Goal: Task Accomplishment & Management: Manage account settings

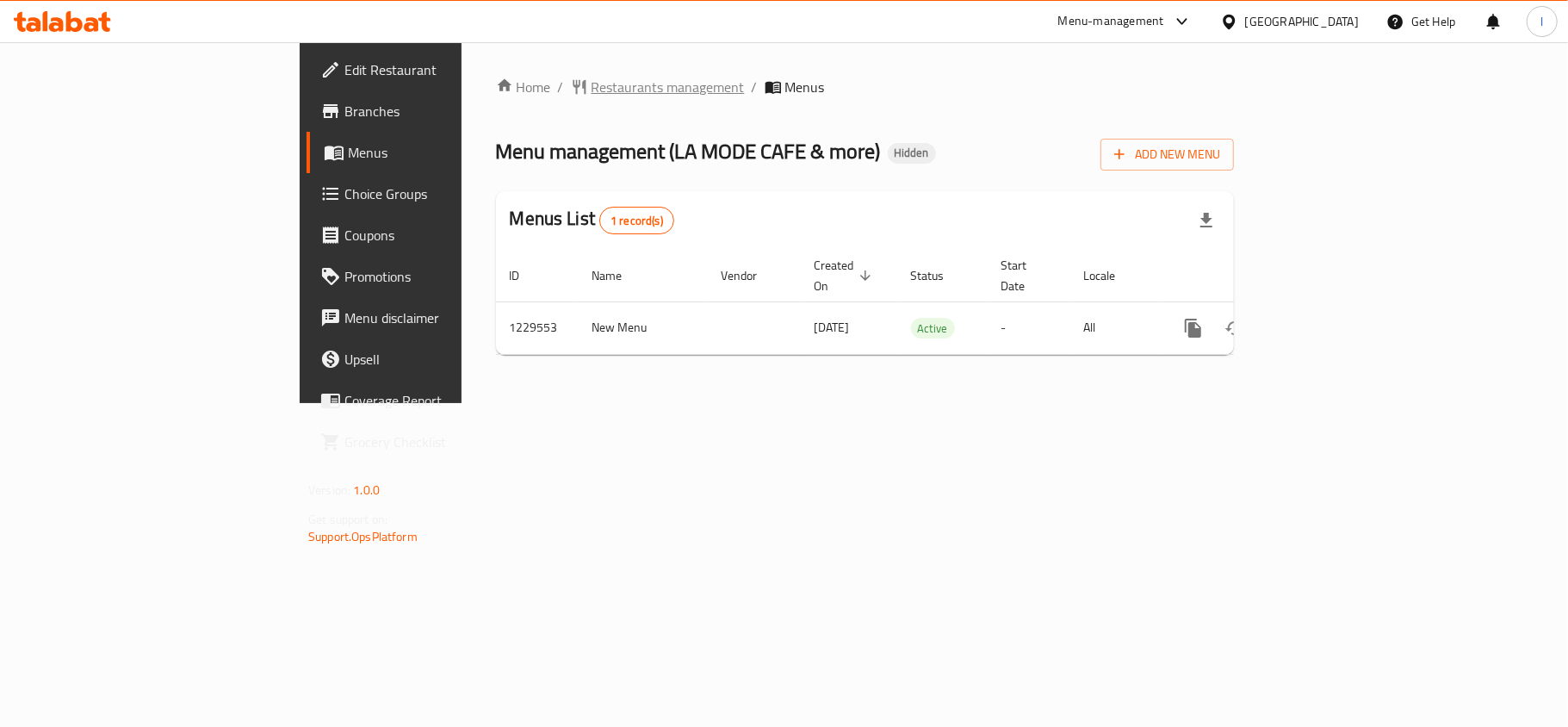
click at [592, 83] on span "Restaurants management" at bounding box center [668, 87] width 153 height 21
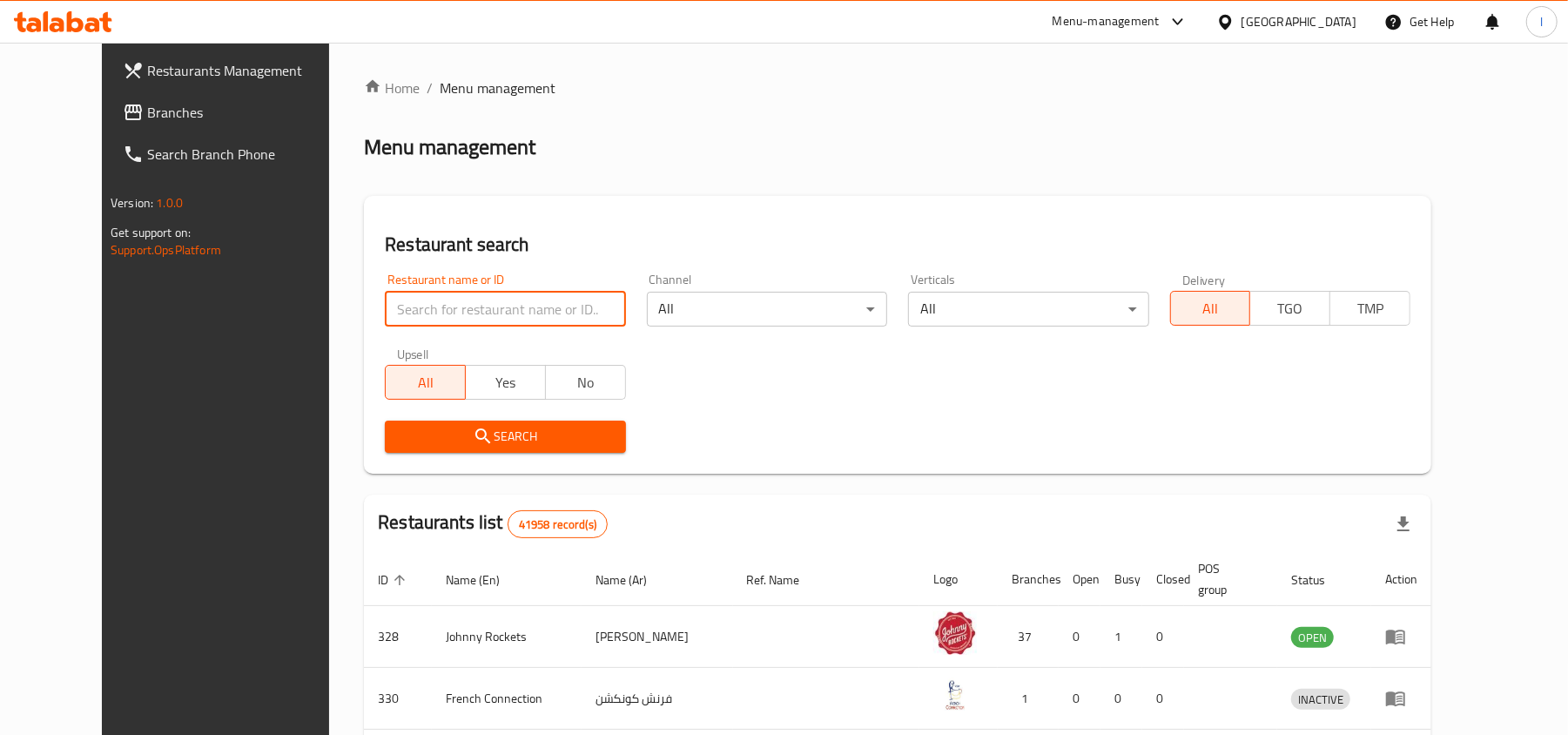
click at [447, 307] on input "search" at bounding box center [505, 309] width 241 height 35
paste input "676728"
type input "676728"
click button "Search" at bounding box center [505, 437] width 241 height 32
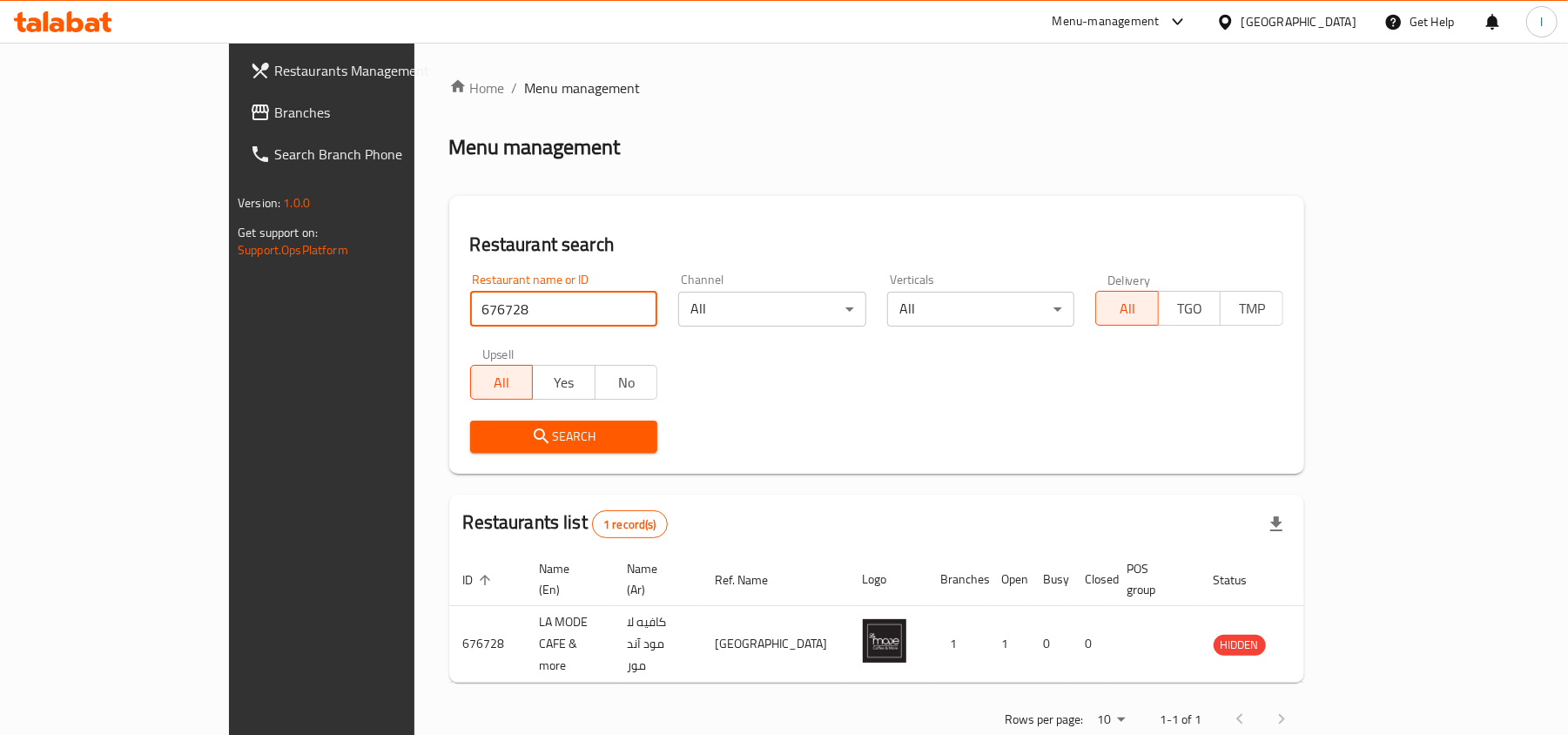
scroll to position [8, 0]
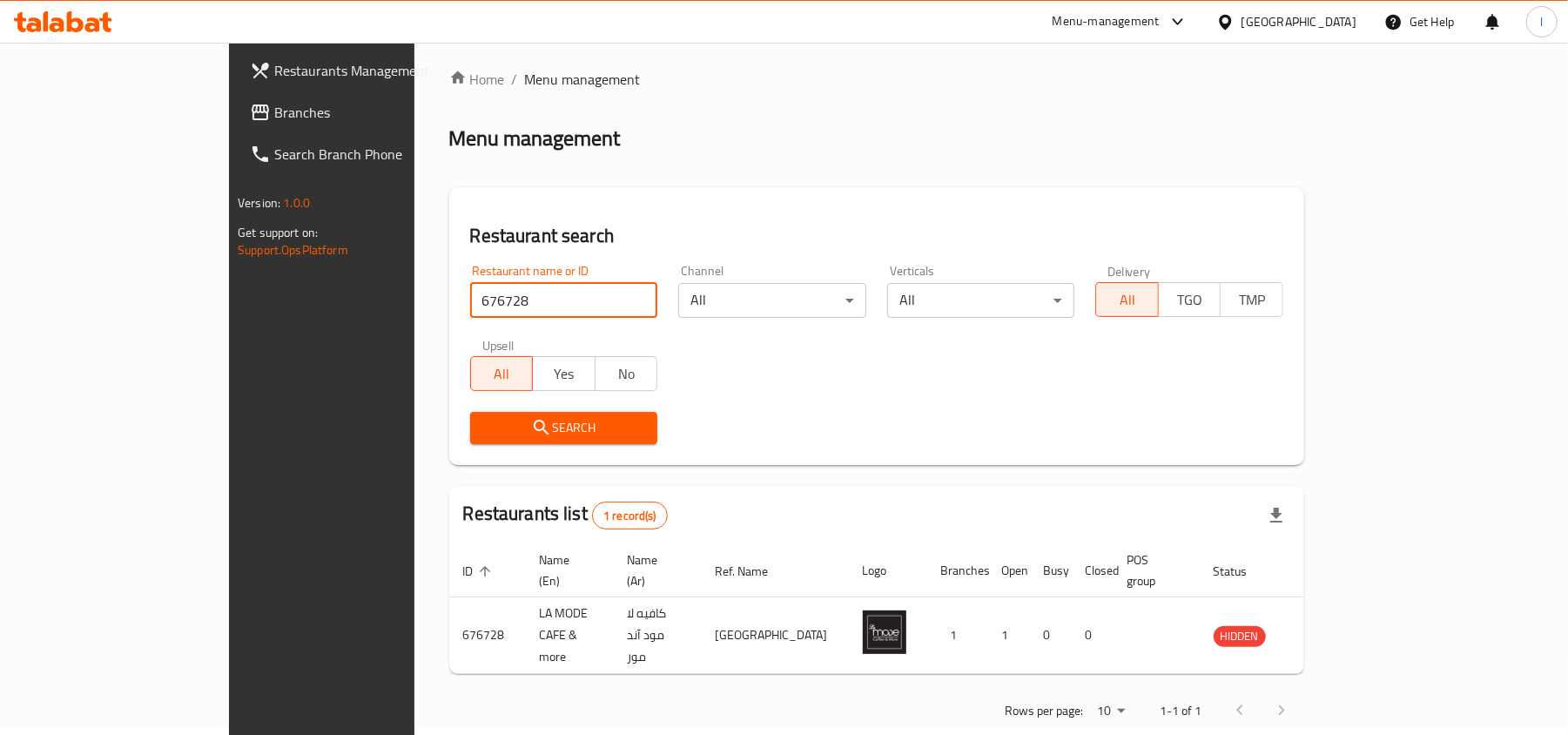
click at [275, 115] on span "Branches" at bounding box center [375, 112] width 203 height 21
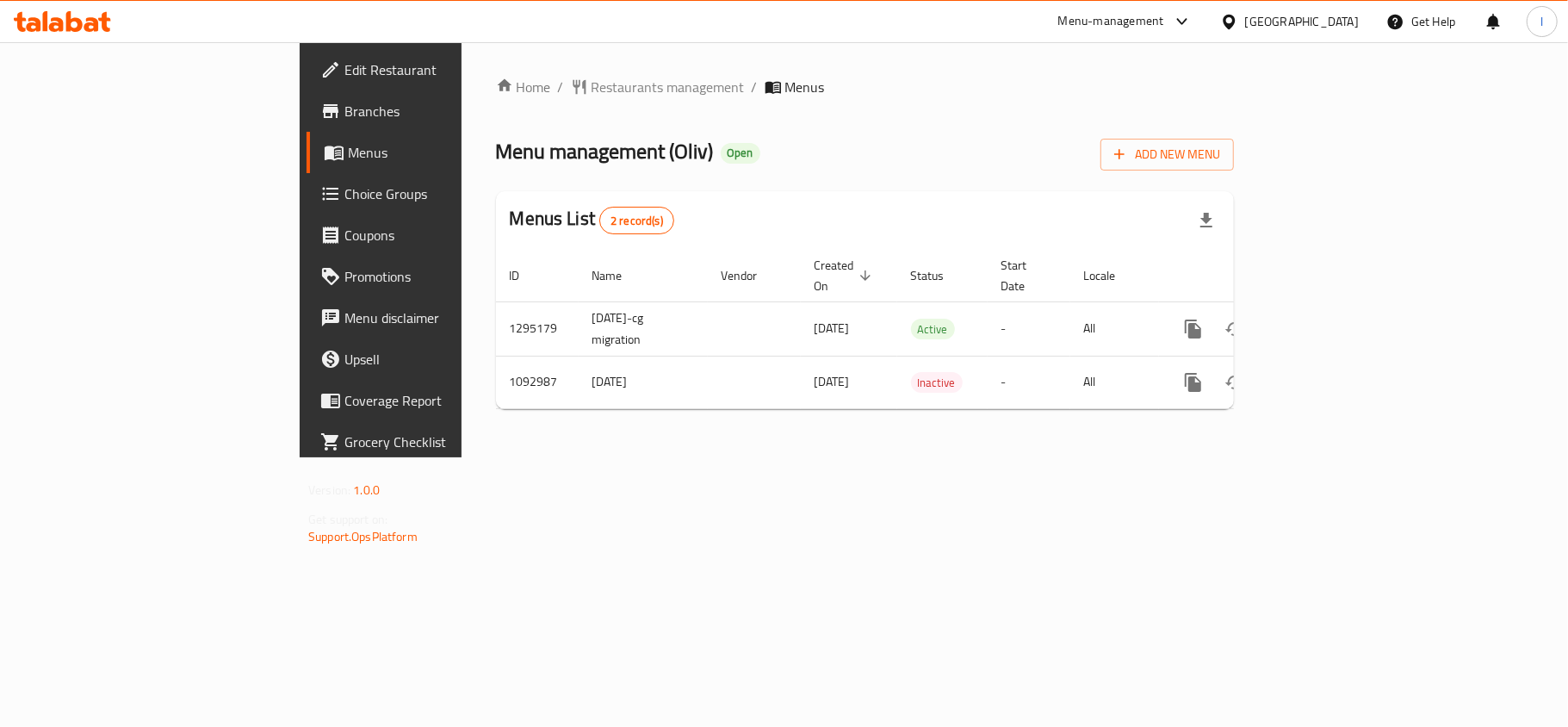
click at [629, 151] on div "Menu management ( Oliv ) Open Add New Menu" at bounding box center [864, 151] width 738 height 39
click at [592, 83] on span "Restaurants management" at bounding box center [668, 87] width 153 height 21
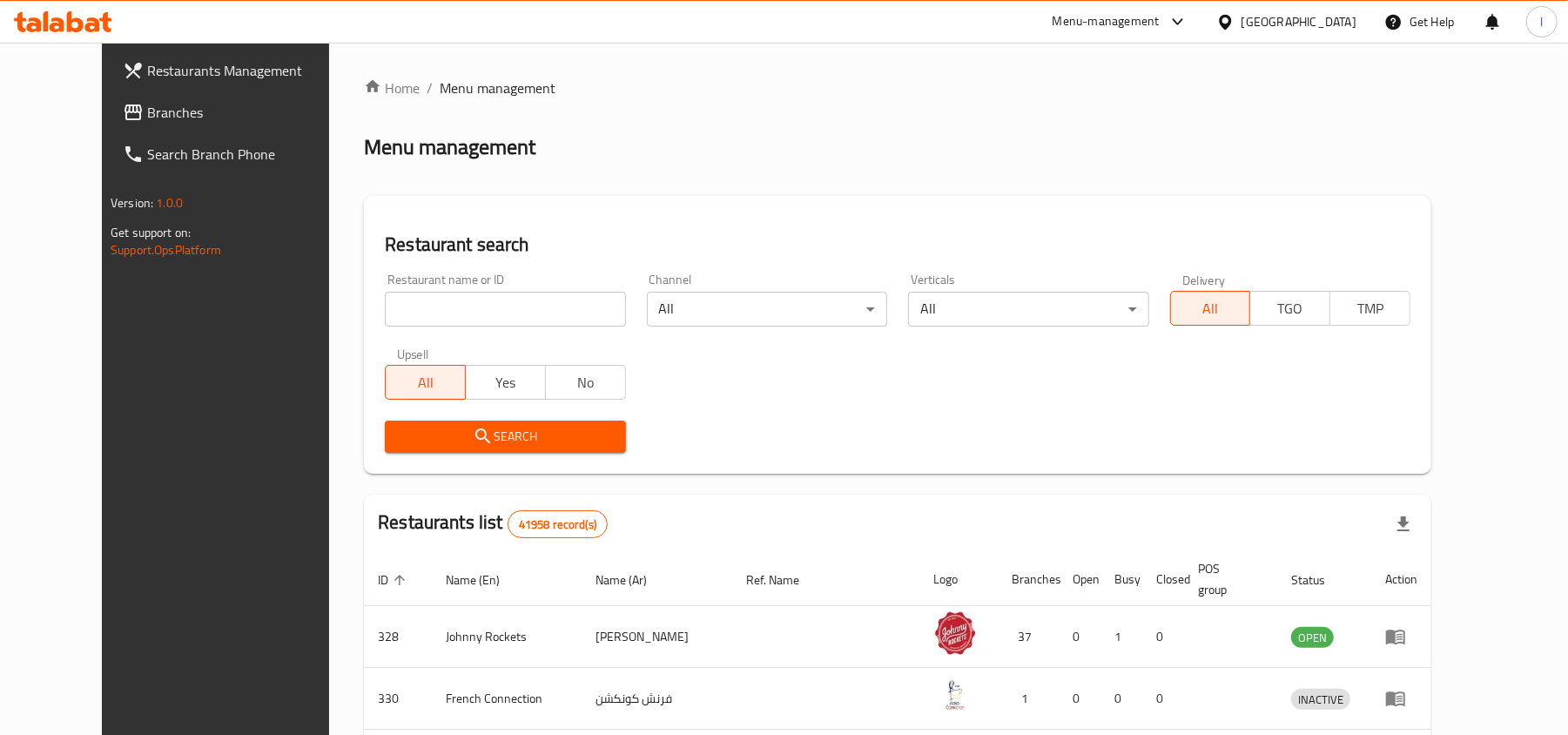
click at [430, 311] on input "search" at bounding box center [505, 309] width 241 height 35
paste input "664852"
type input "664852"
click button "Search" at bounding box center [505, 437] width 241 height 32
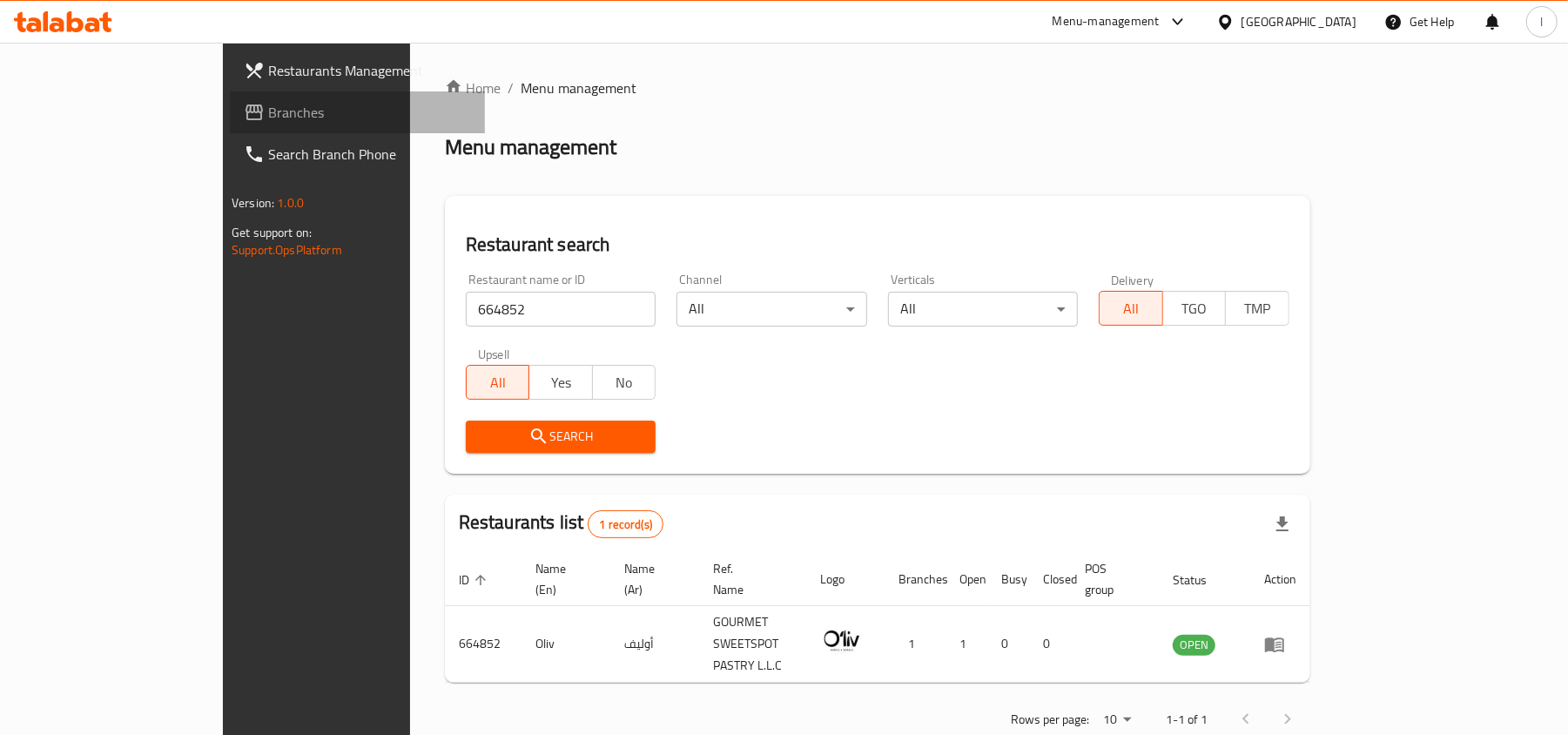
click at [268, 115] on span "Branches" at bounding box center [369, 112] width 203 height 21
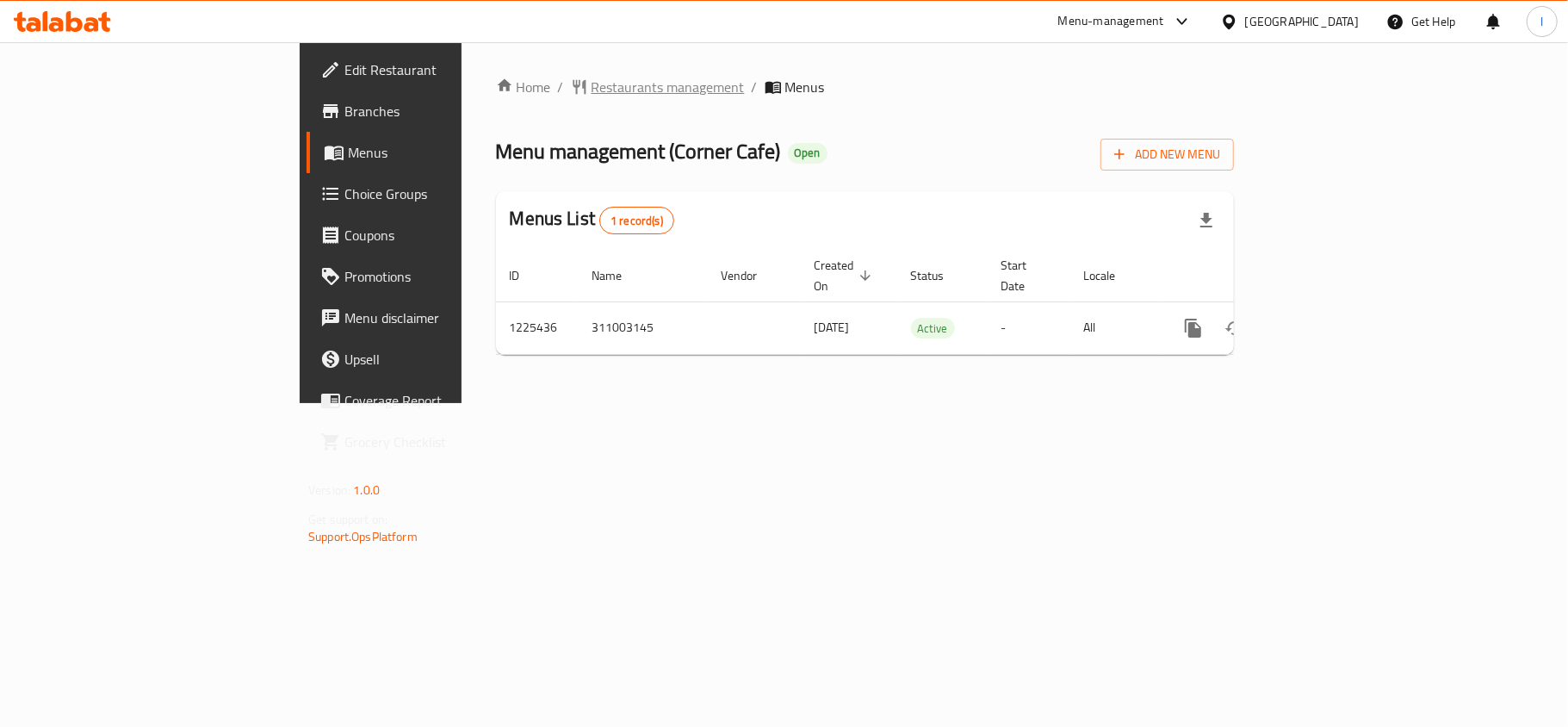
click at [592, 83] on span "Restaurants management" at bounding box center [668, 87] width 153 height 21
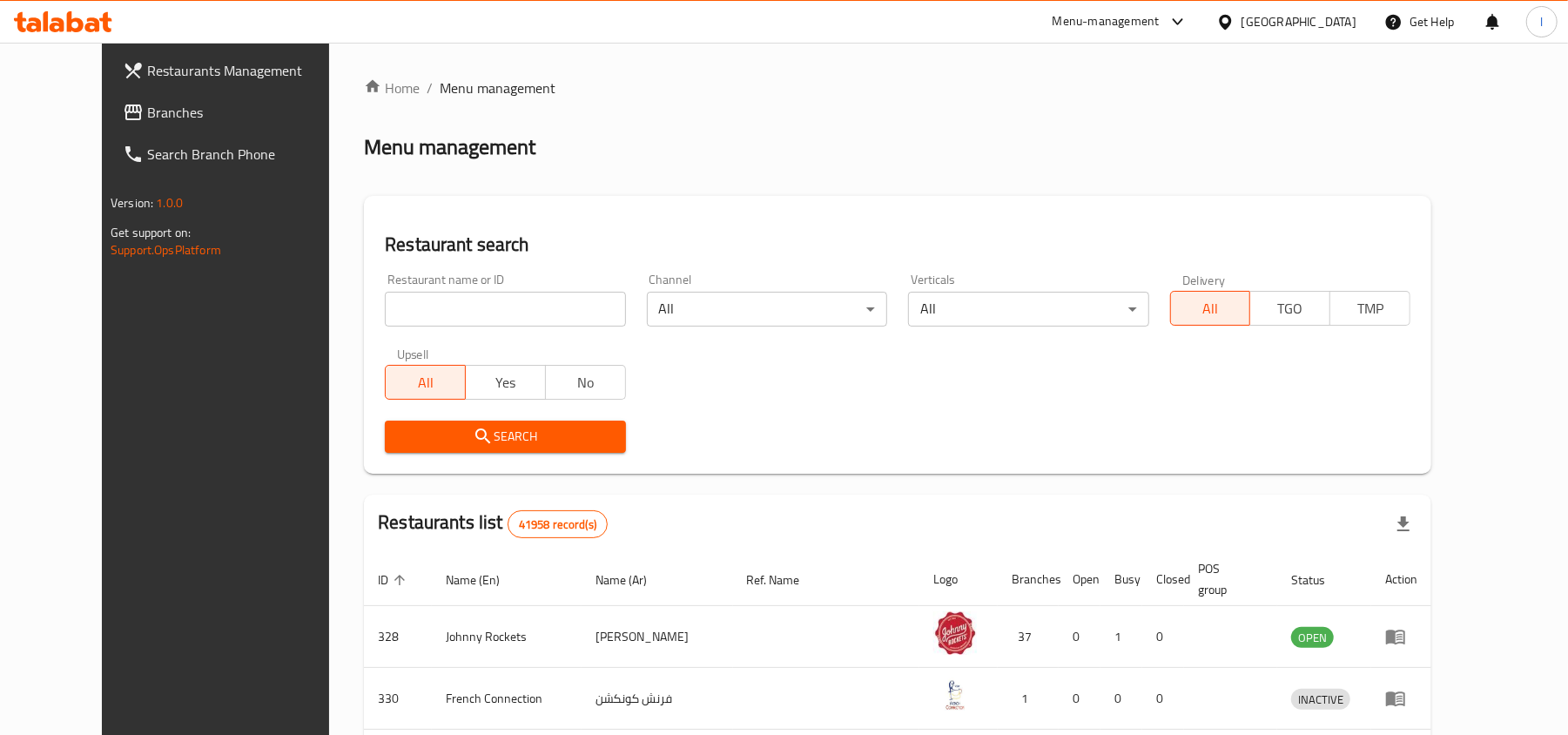
click at [408, 298] on input "search" at bounding box center [505, 309] width 241 height 35
paste input "675341"
type input "675341"
click at [455, 428] on span "Search" at bounding box center [505, 436] width 212 height 22
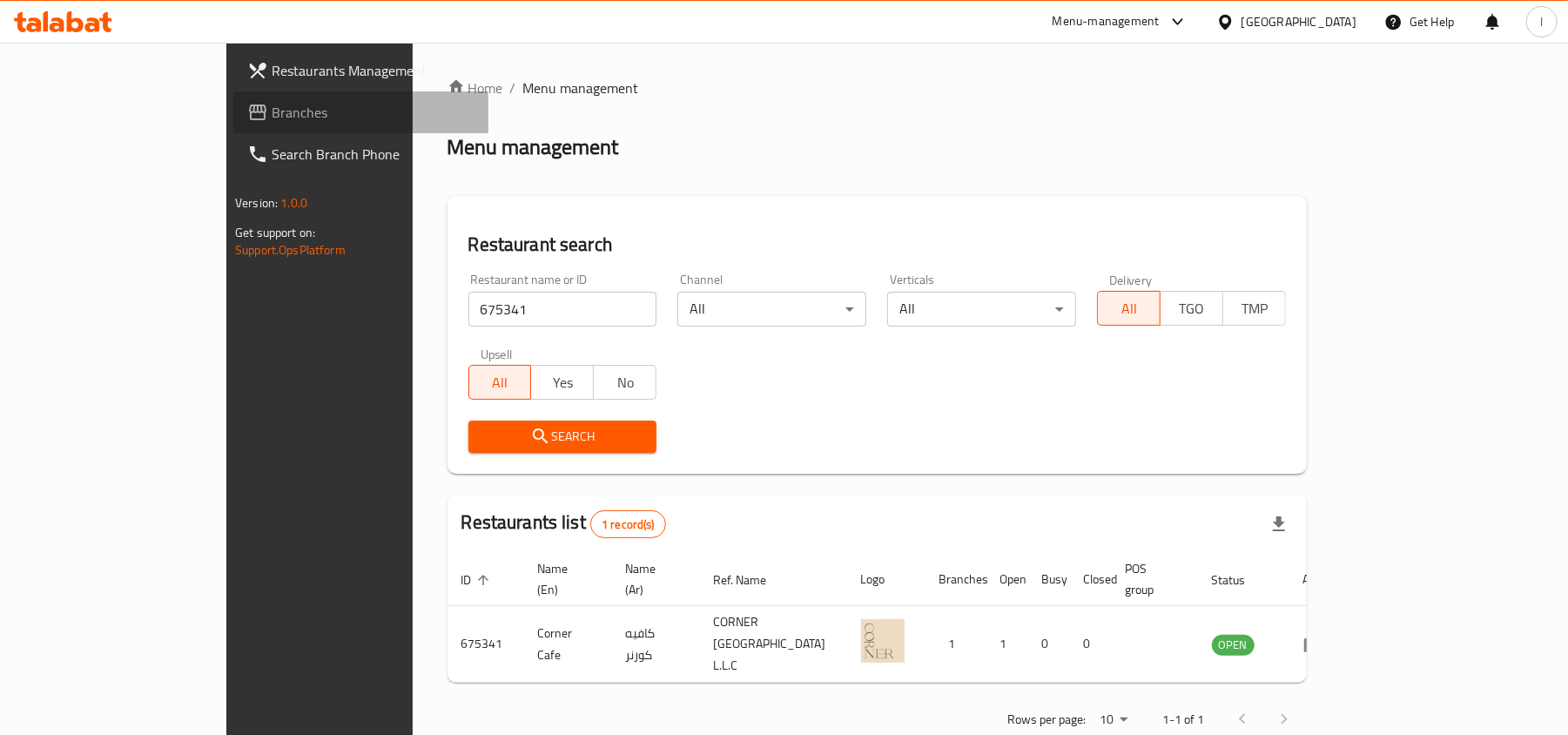
click at [272, 116] on span "Branches" at bounding box center [373, 112] width 203 height 21
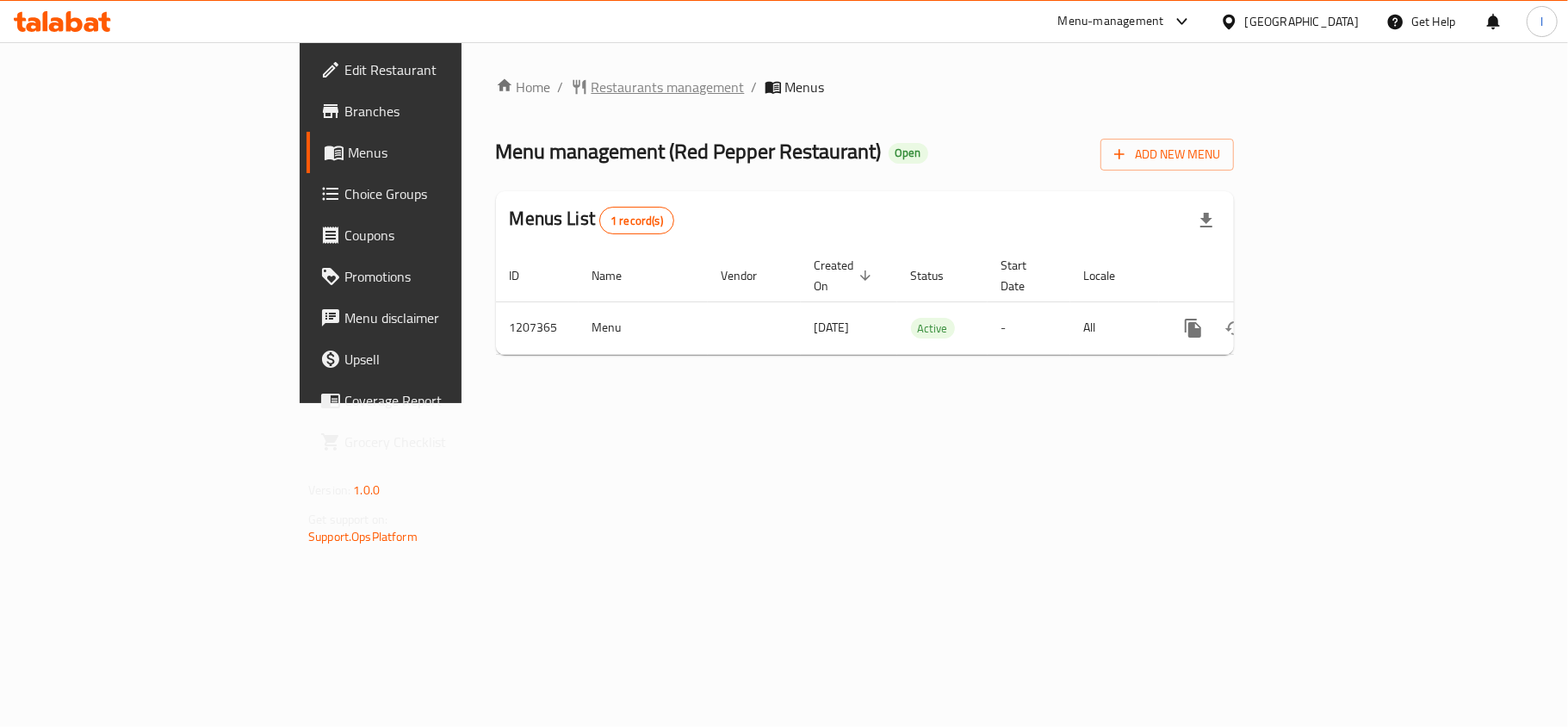
click at [592, 80] on span "Restaurants management" at bounding box center [668, 87] width 153 height 21
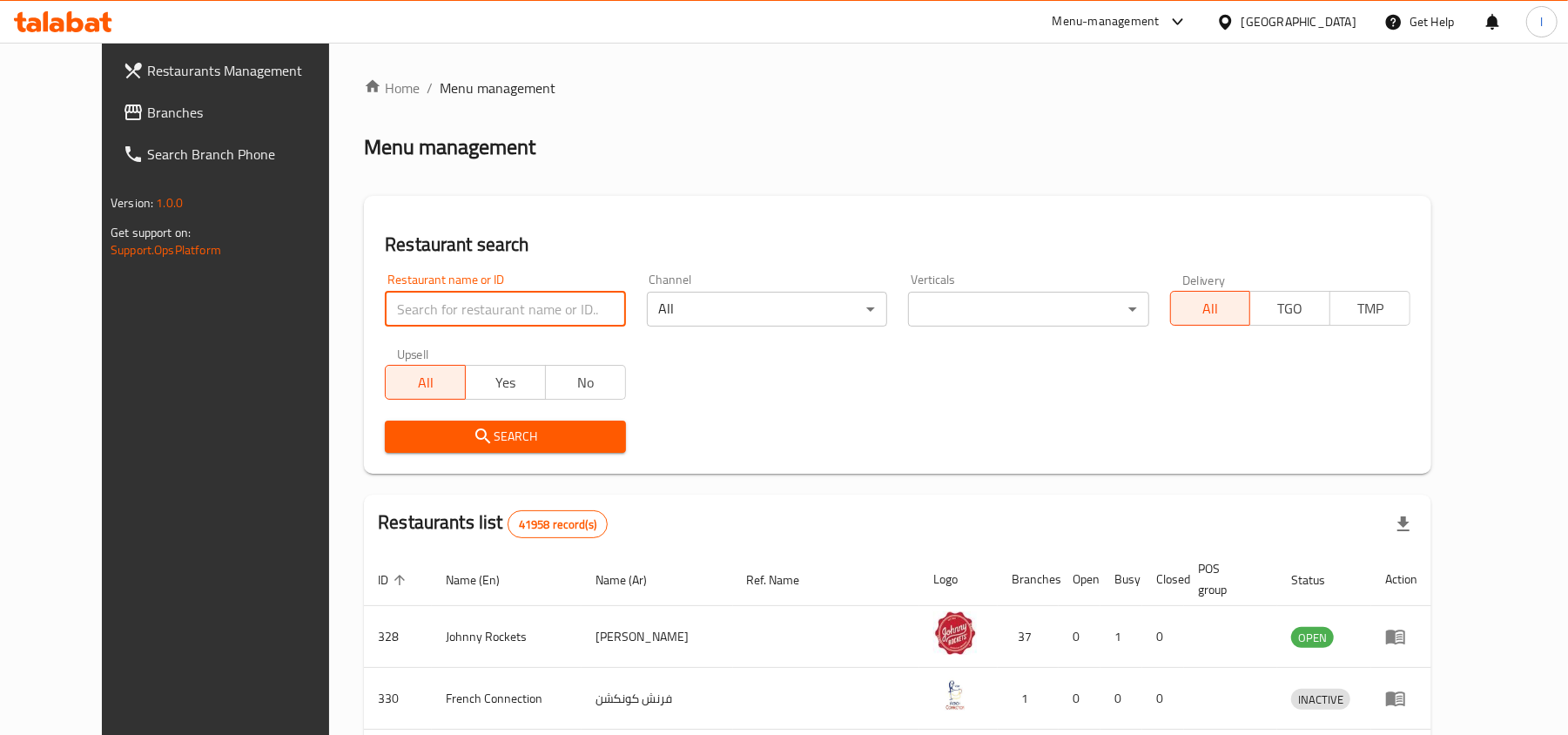
click at [530, 293] on input "search" at bounding box center [505, 309] width 241 height 35
paste input "670643"
type input "670643"
click button "Search" at bounding box center [505, 437] width 241 height 32
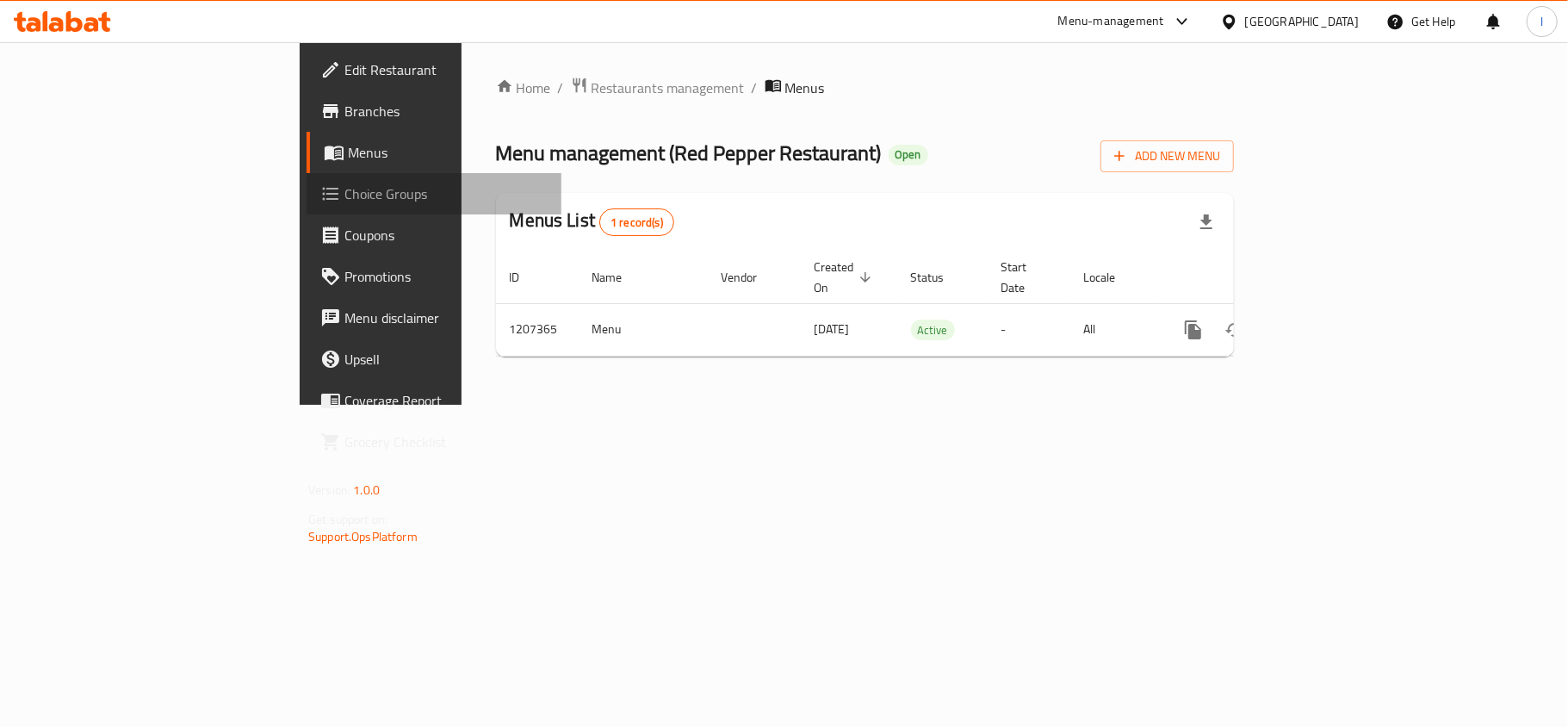
click at [344, 184] on span "Choice Groups" at bounding box center [446, 194] width 203 height 21
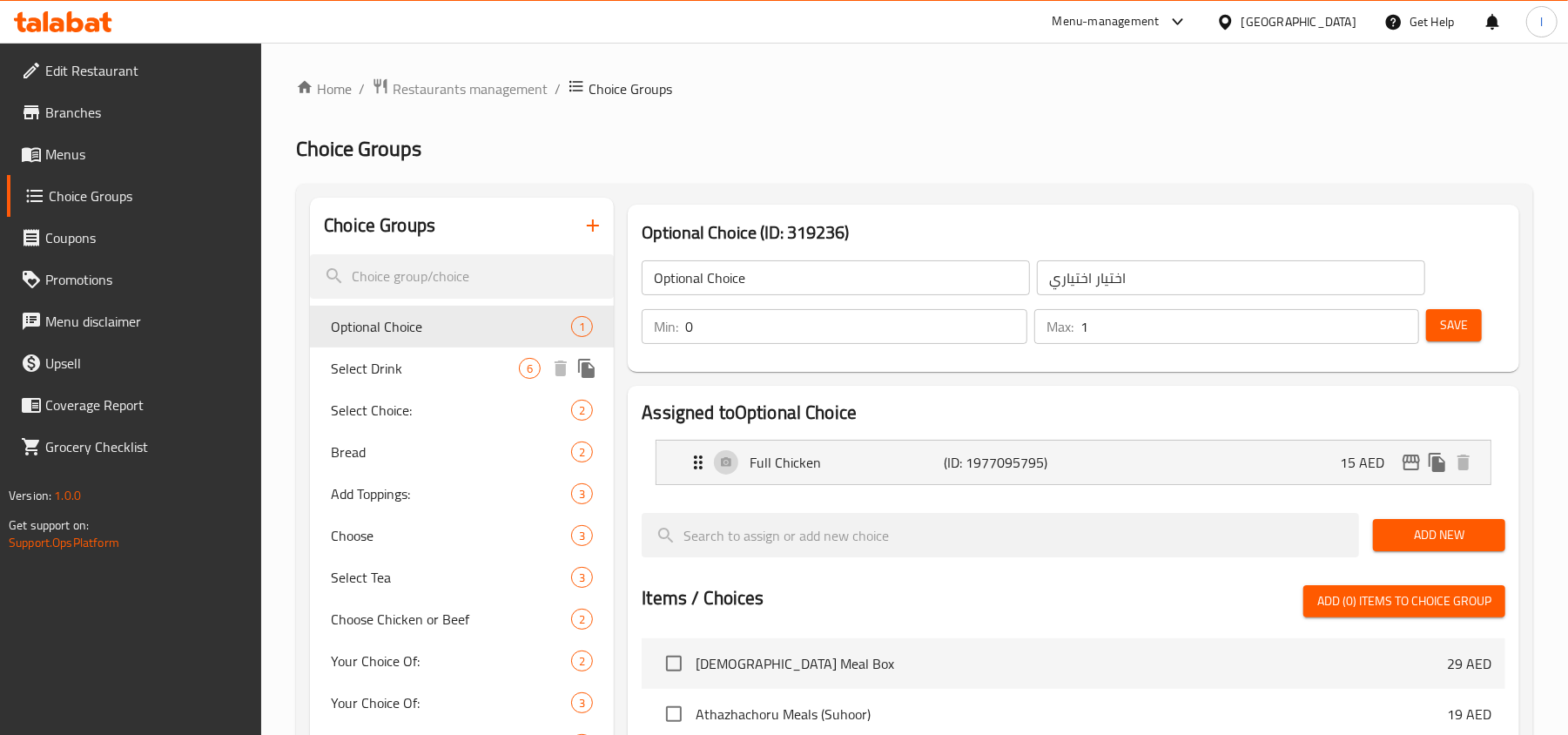
click at [390, 358] on span "Select Drink" at bounding box center [425, 368] width 188 height 21
type input "Select Drink"
type input "حدد الشراب"
type input "1"
type input "6"
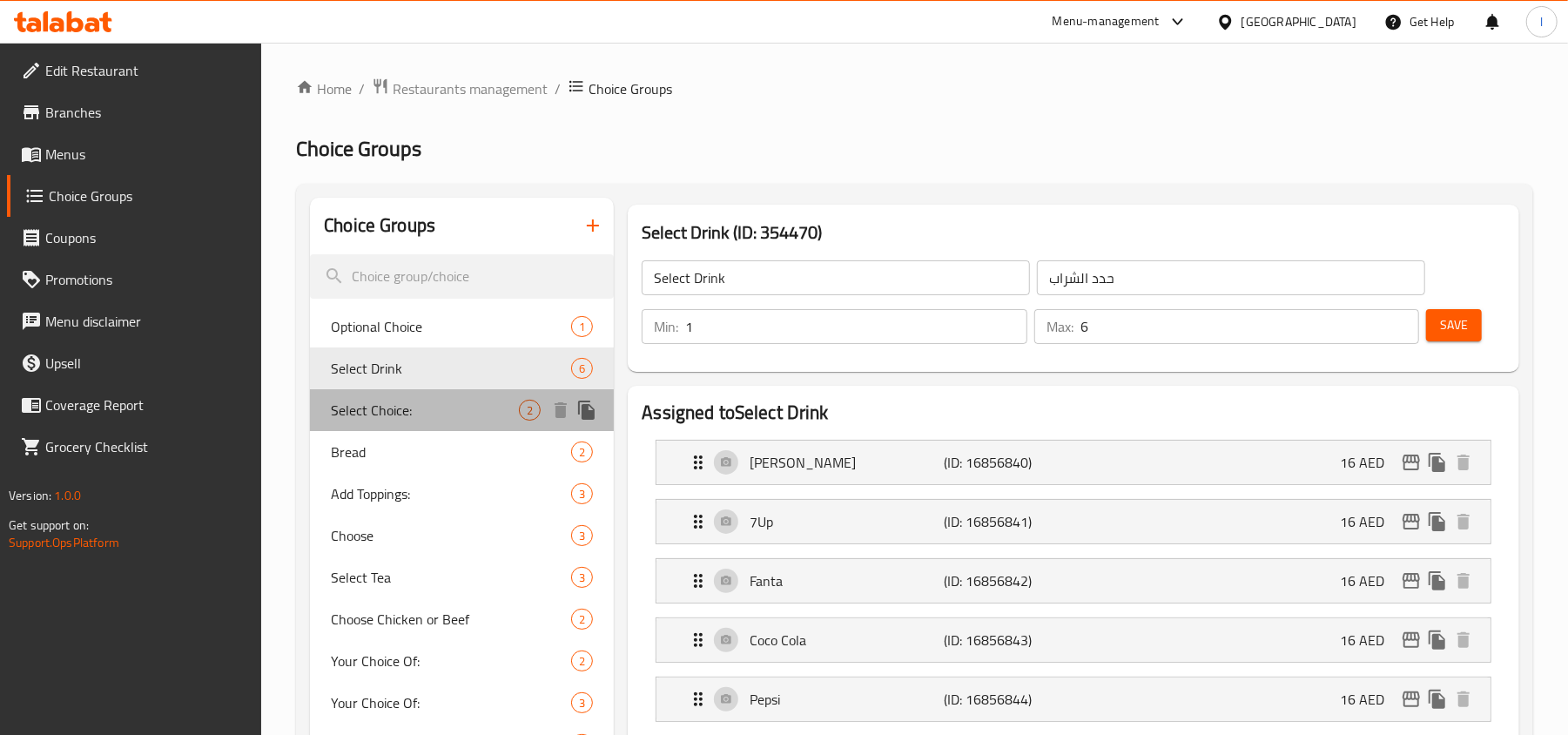
click at [377, 401] on span "Select Choice:" at bounding box center [425, 409] width 188 height 21
type input "Select Choice:"
type input "حدد الاختيار:"
type input "1"
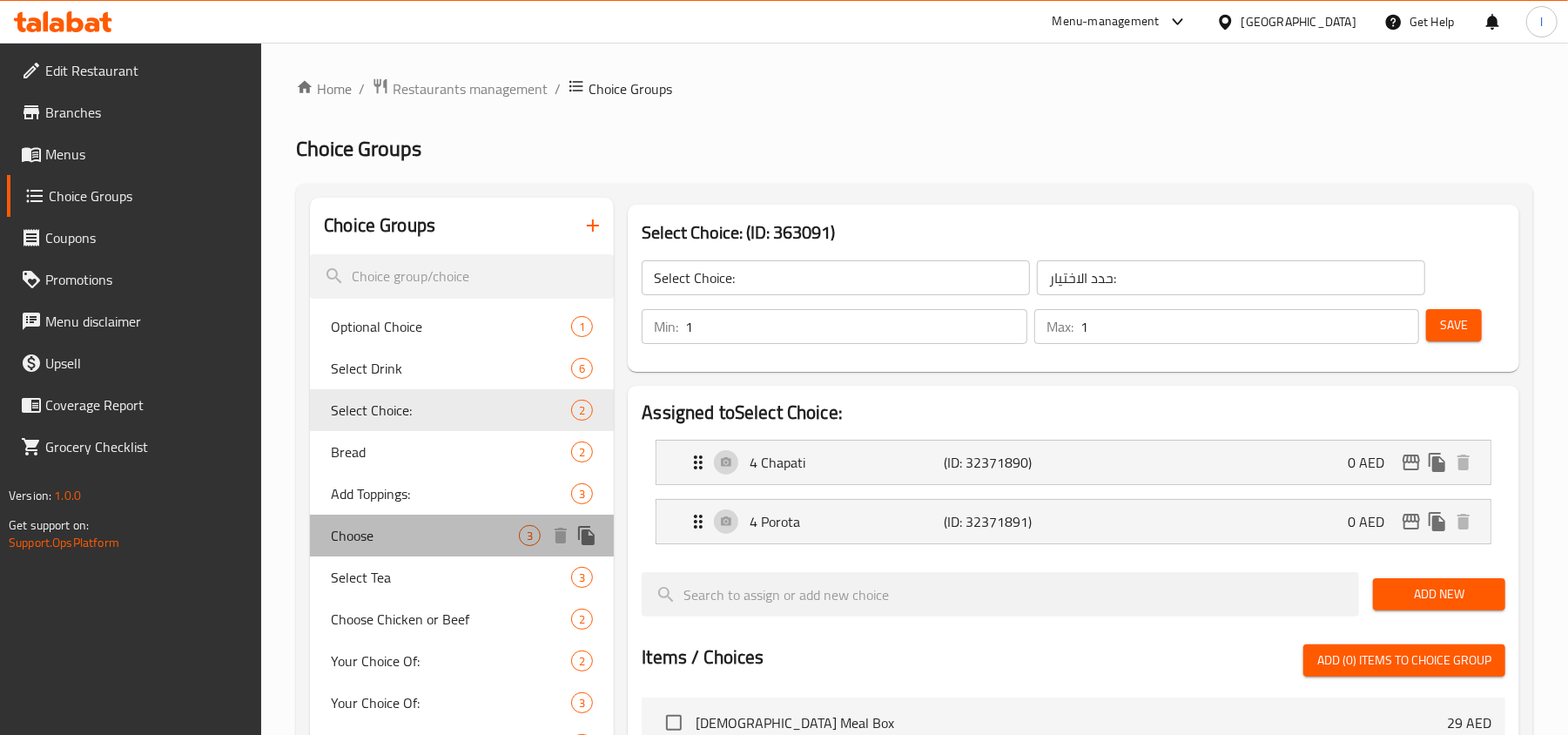
click at [388, 531] on span "Choose" at bounding box center [425, 535] width 188 height 21
type input "Choose"
type input "يختار"
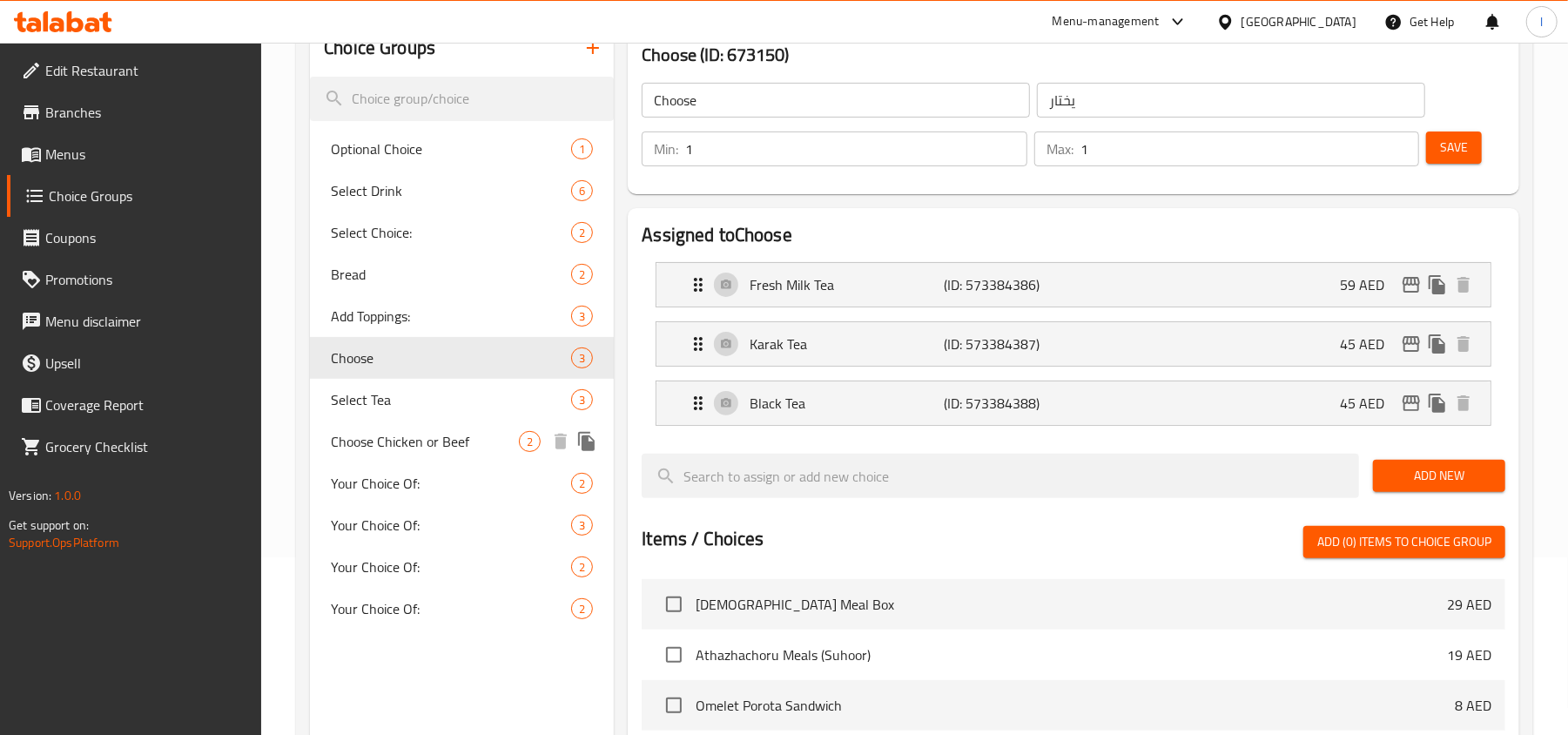
scroll to position [231, 0]
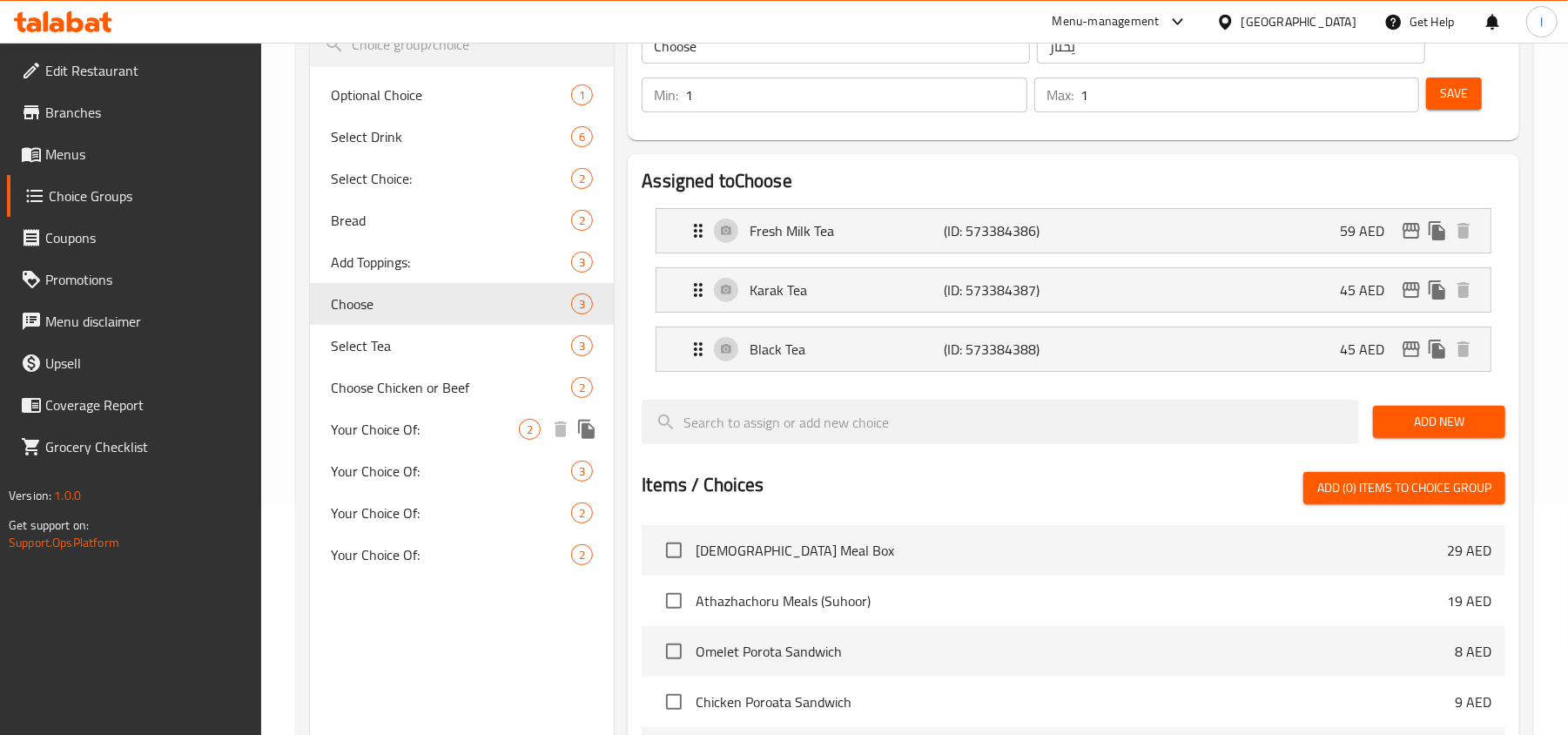
click at [370, 430] on span "Your Choice Of:" at bounding box center [425, 429] width 188 height 21
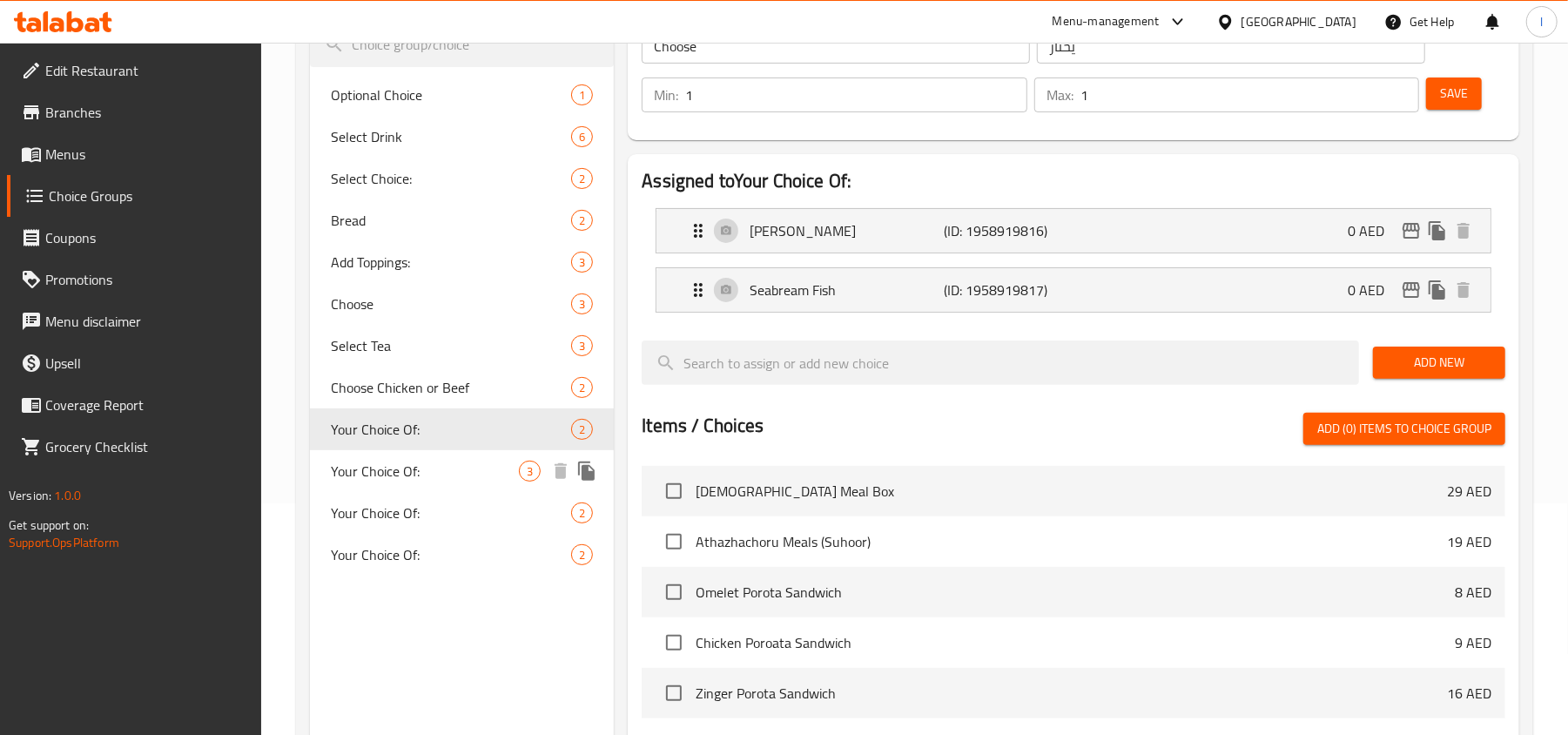
type input "Your Choice Of:"
type input "إختيارك من"
type input "2"
click at [384, 467] on span "Your Choice Of:" at bounding box center [425, 471] width 188 height 21
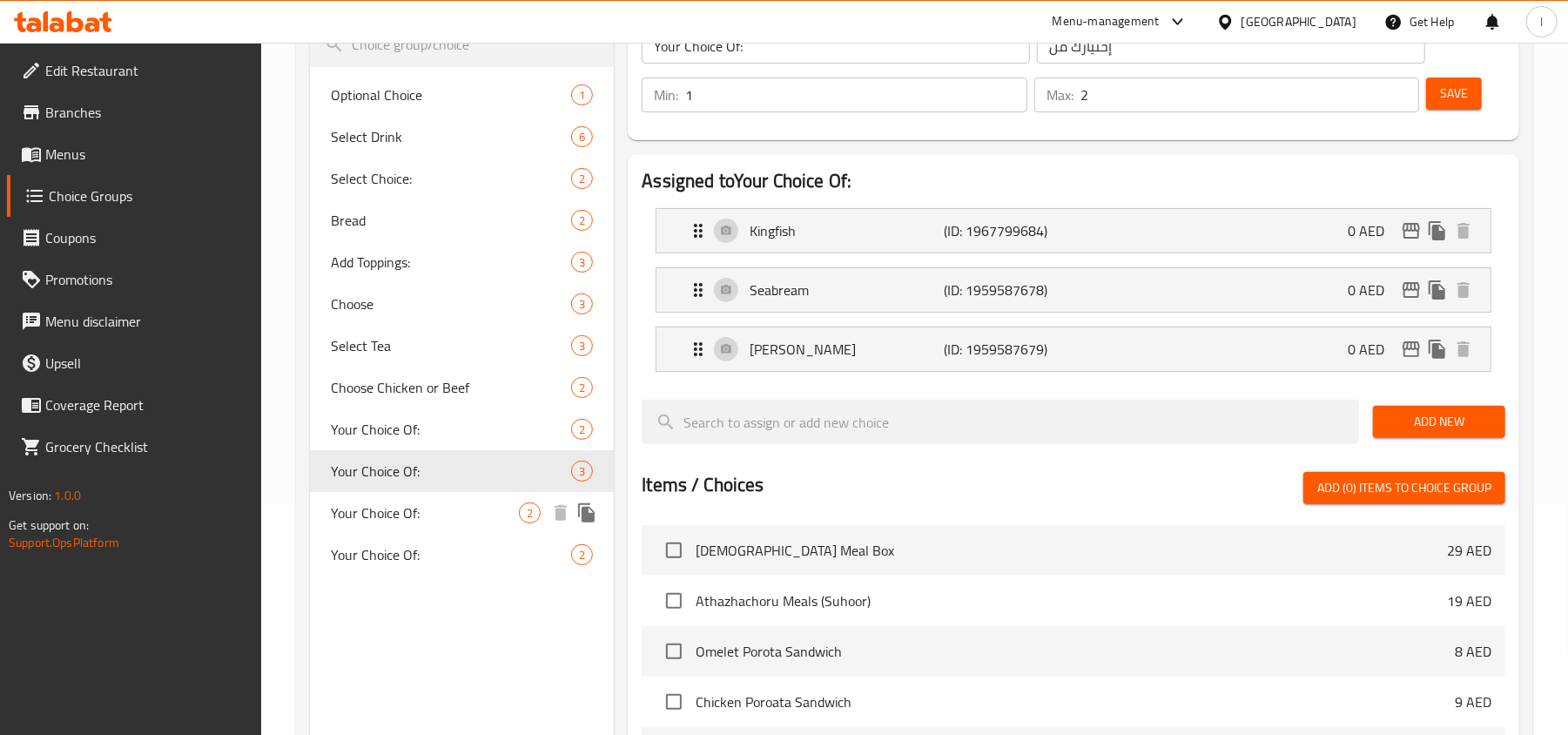
type input "إختيارك من:"
type input "1"
click at [375, 523] on span "Your Choice Of:" at bounding box center [425, 512] width 188 height 21
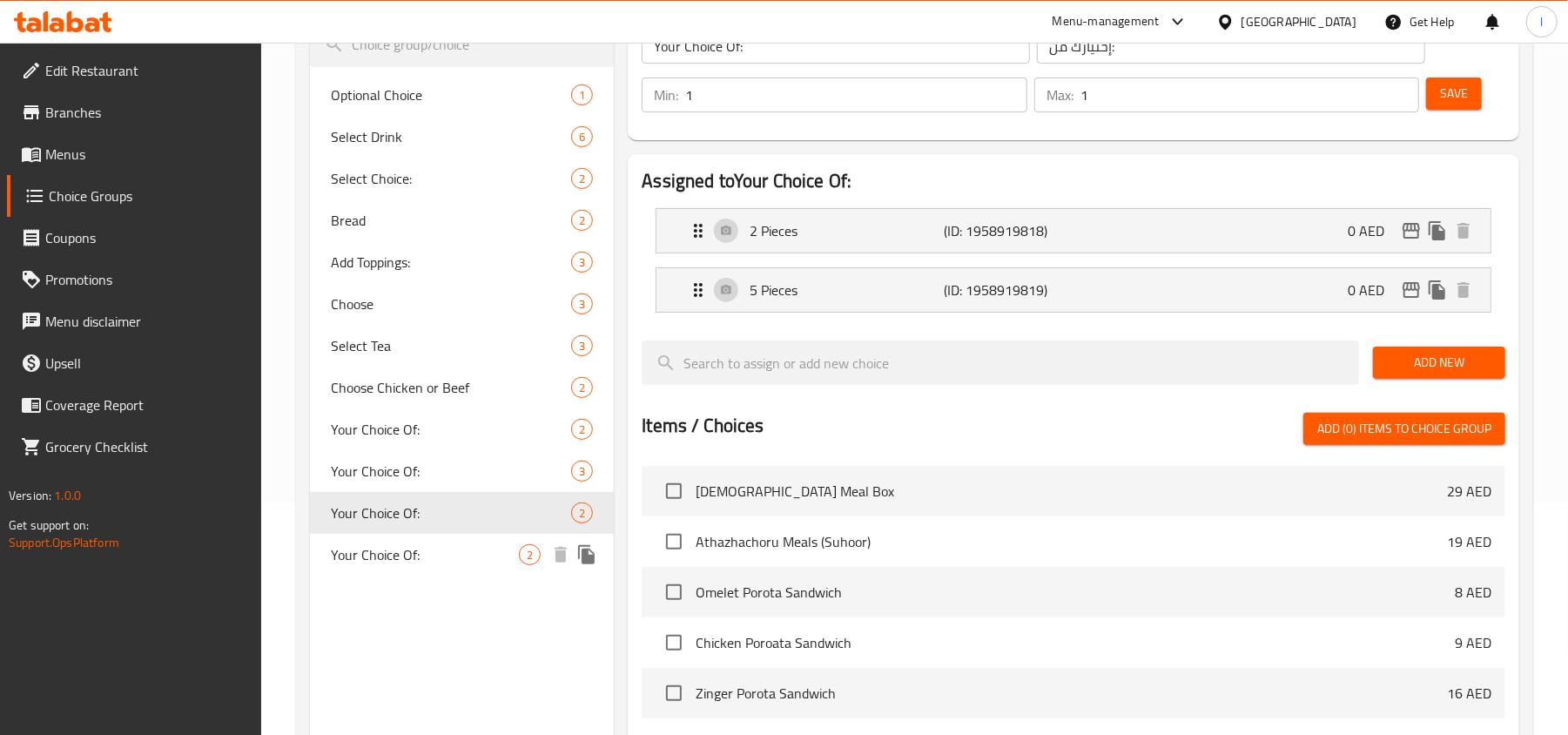
type input "إختيارك من"
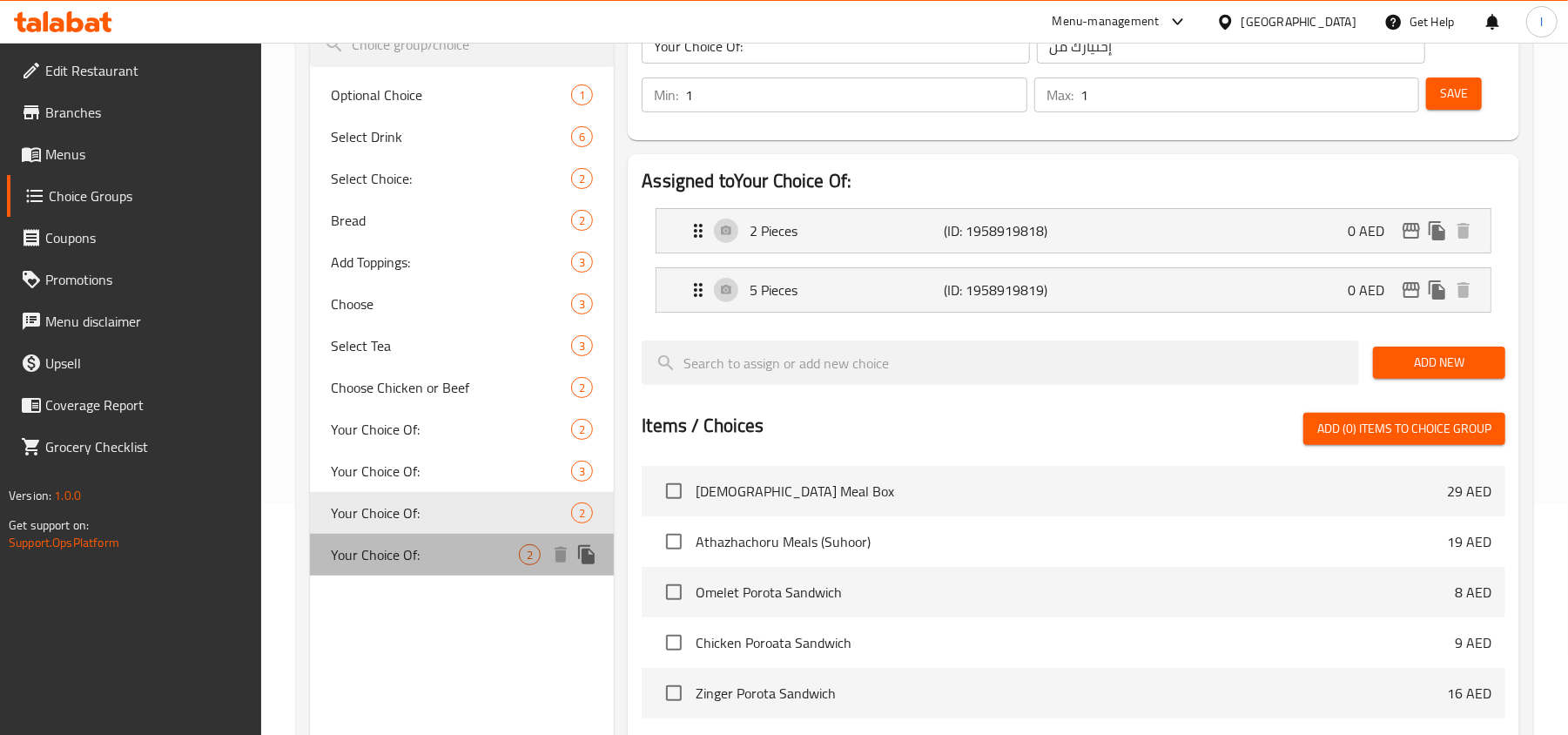
click at [375, 544] on span "Your Choice Of:" at bounding box center [425, 555] width 188 height 21
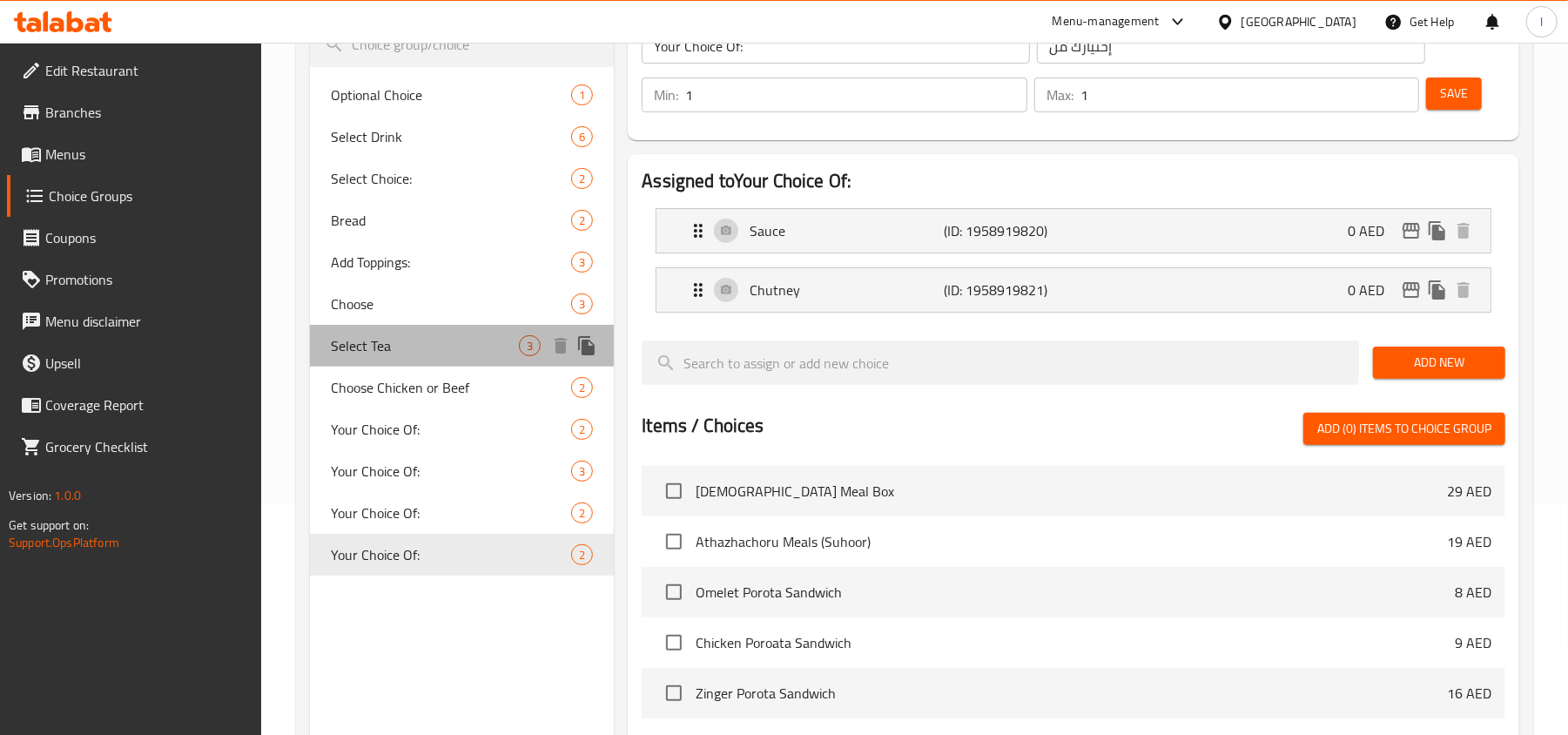
click at [370, 335] on span "Select Tea" at bounding box center [425, 345] width 188 height 21
type input "Select Tea"
type input "حدد الشاي"
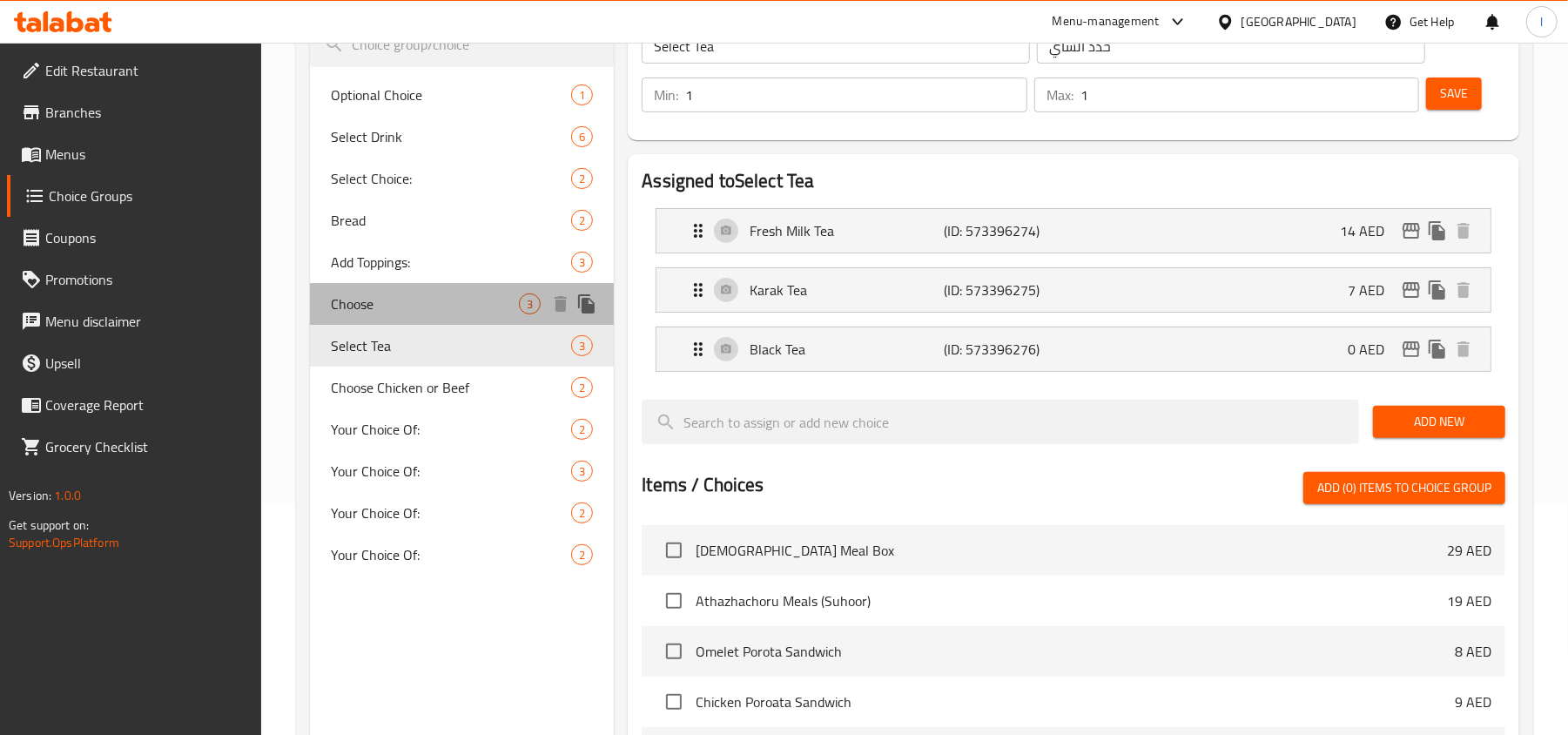
click at [376, 293] on span "Choose" at bounding box center [425, 304] width 188 height 21
type input "Choose"
type input "يختار"
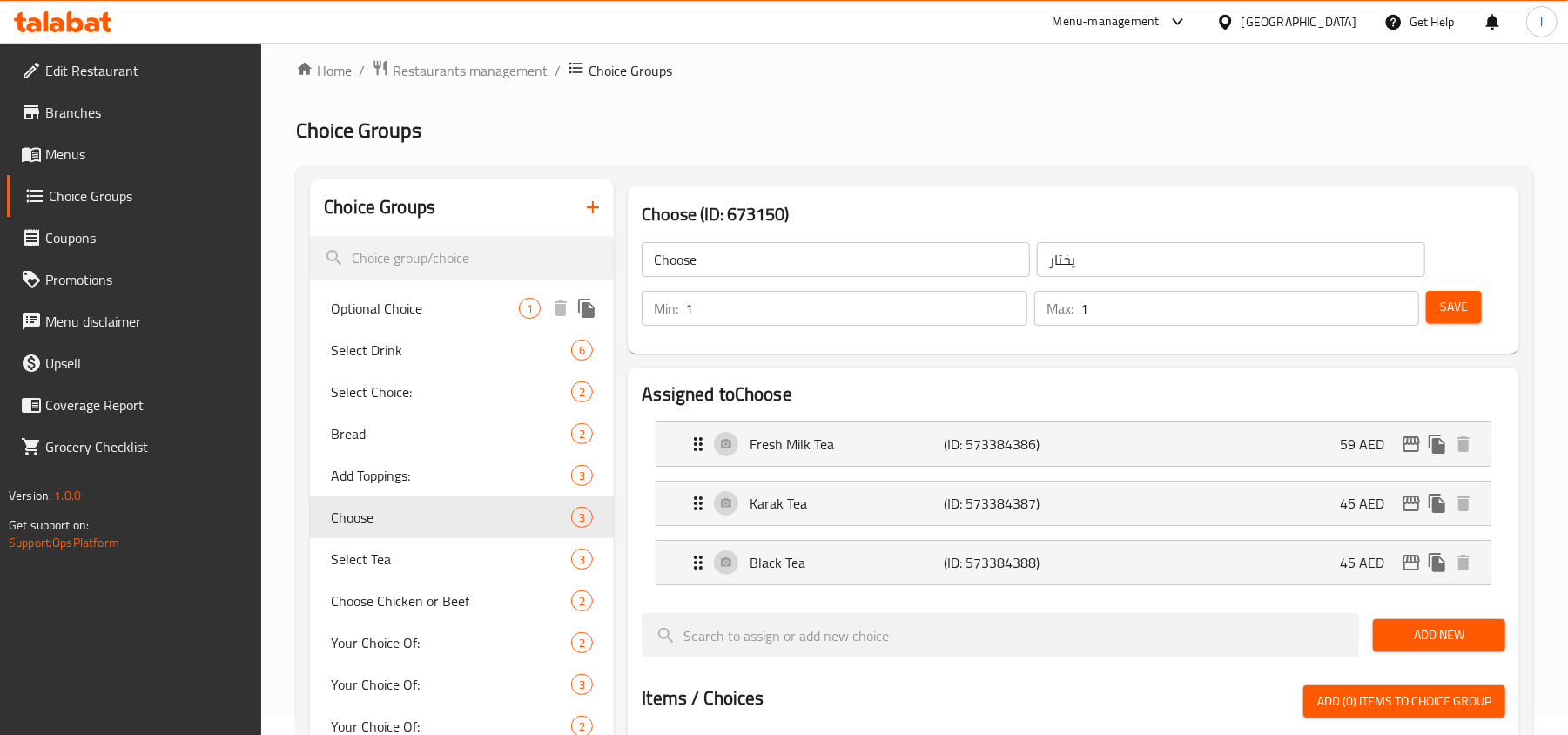
scroll to position [0, 0]
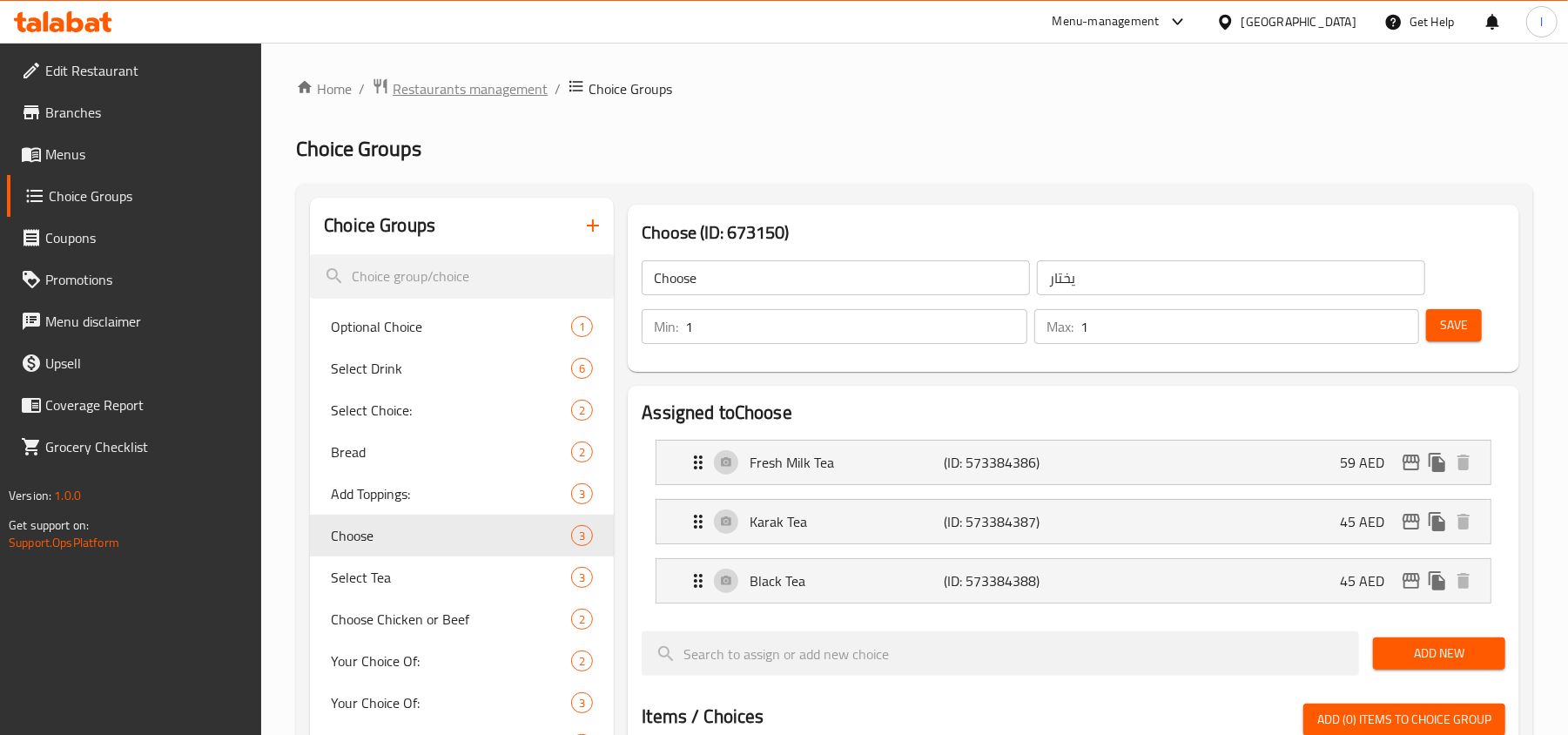
click at [485, 95] on span "Restaurants management" at bounding box center [470, 89] width 155 height 21
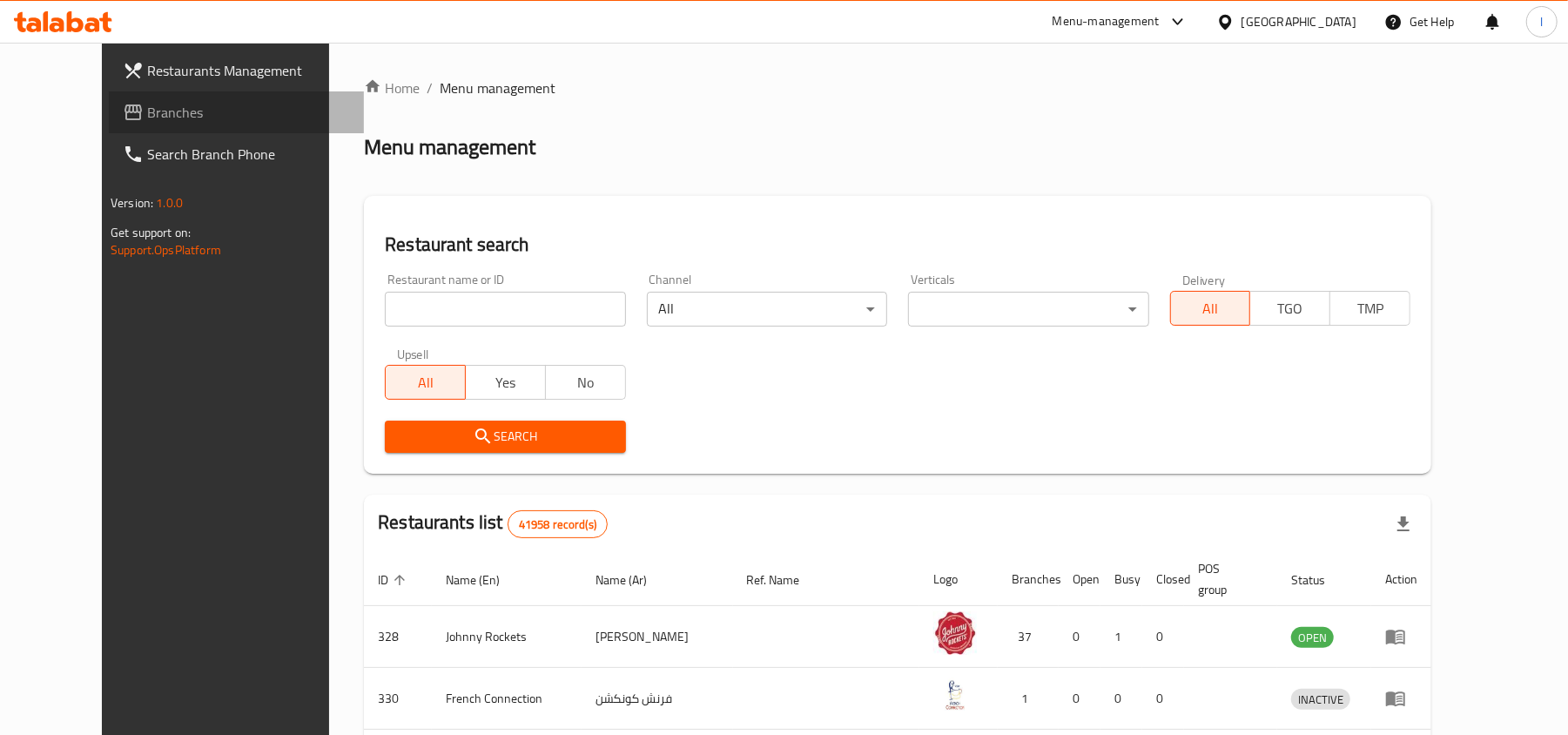
click at [147, 119] on span "Branches" at bounding box center [248, 112] width 203 height 21
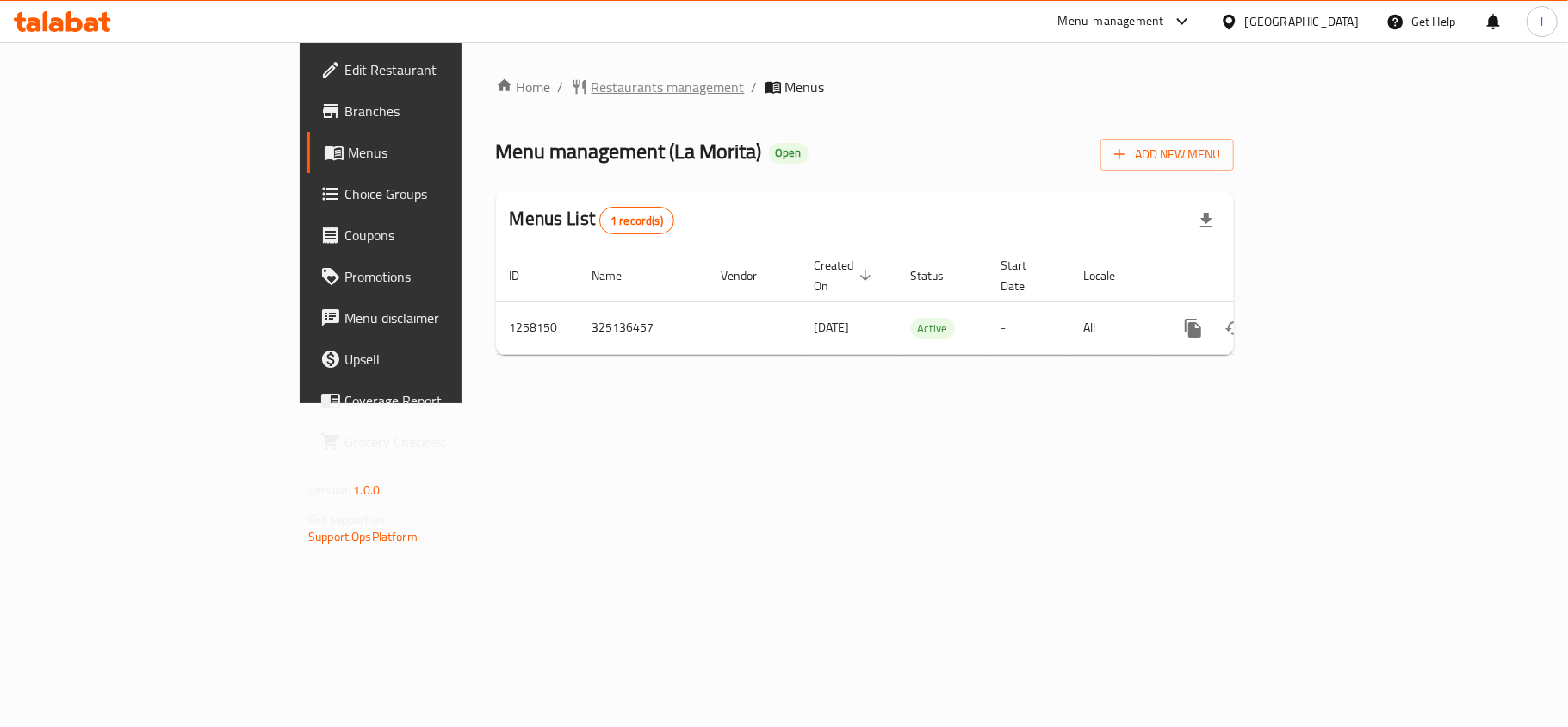
click at [592, 87] on span "Restaurants management" at bounding box center [668, 87] width 153 height 21
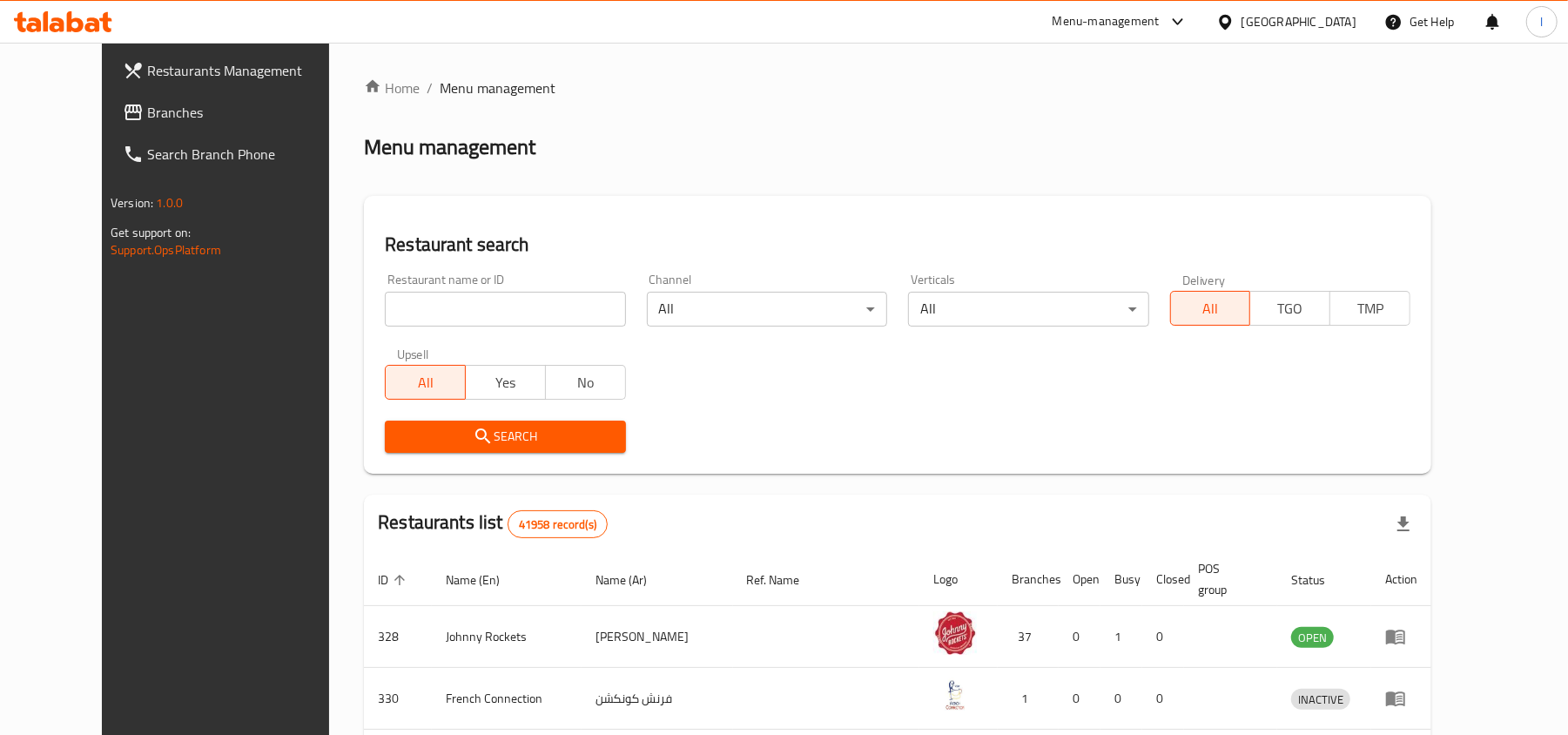
click at [409, 304] on input "search" at bounding box center [505, 309] width 241 height 35
paste input "683744"
type input "683744"
click at [412, 430] on span "Search" at bounding box center [505, 436] width 212 height 22
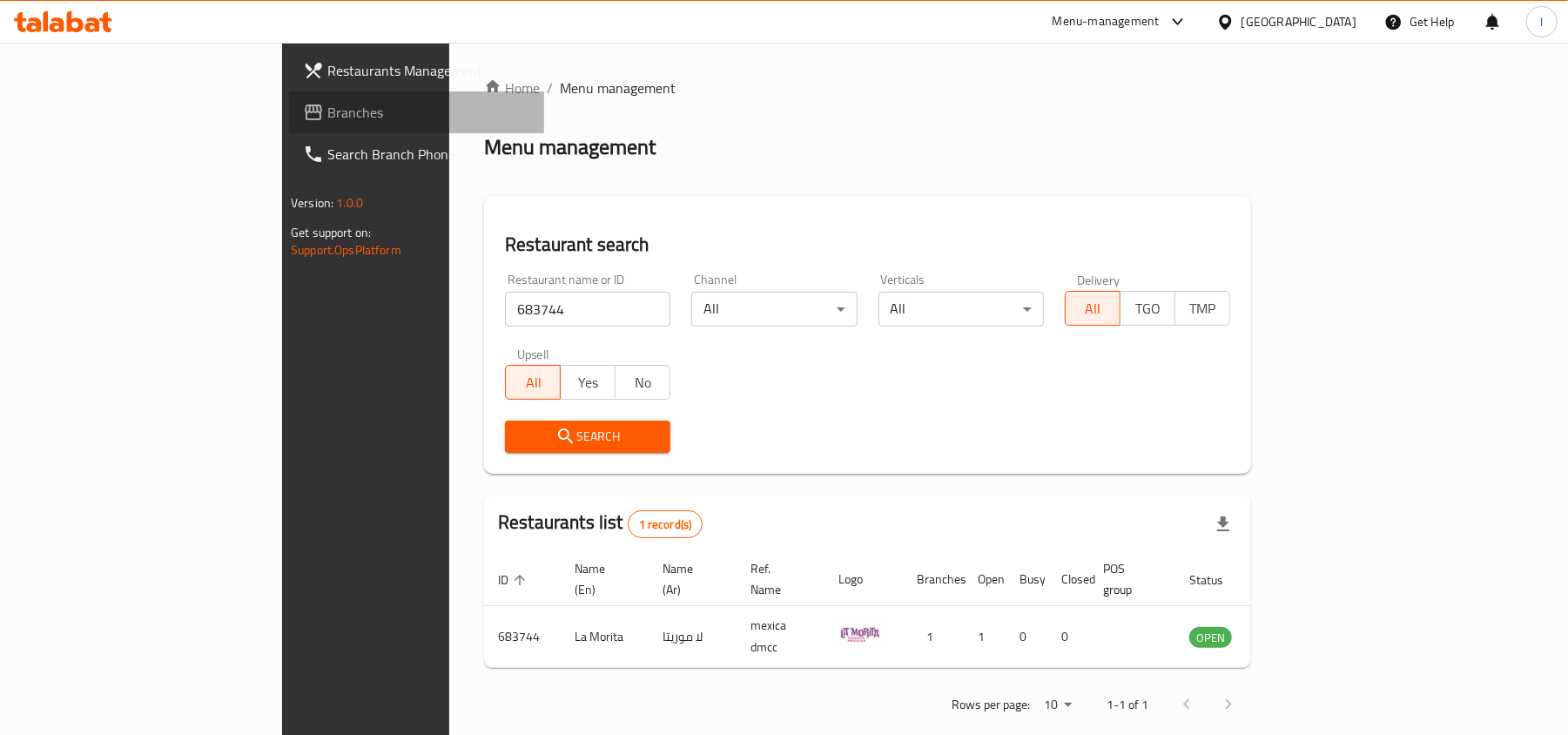
click at [327, 115] on span "Branches" at bounding box center [428, 112] width 203 height 21
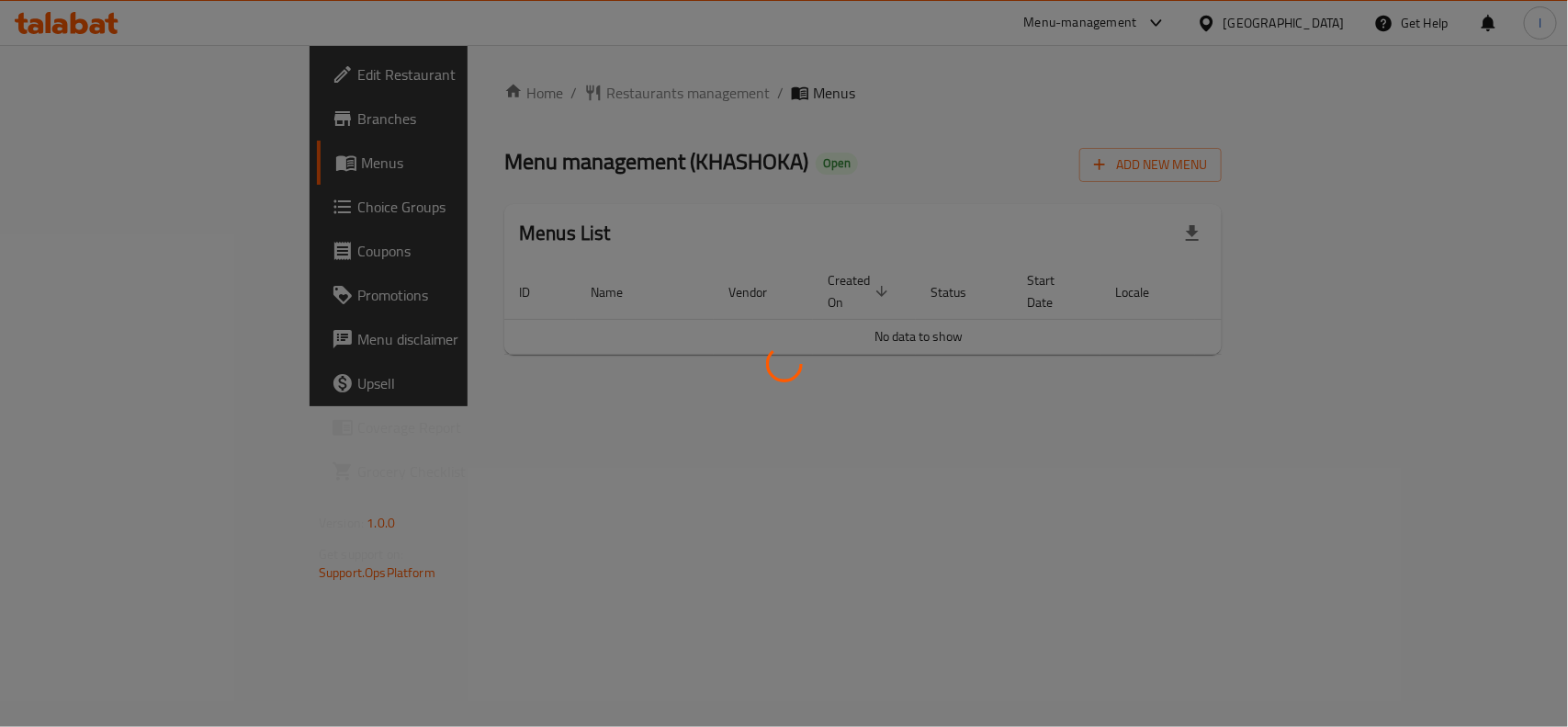
click at [612, 160] on div at bounding box center [784, 364] width 1568 height 727
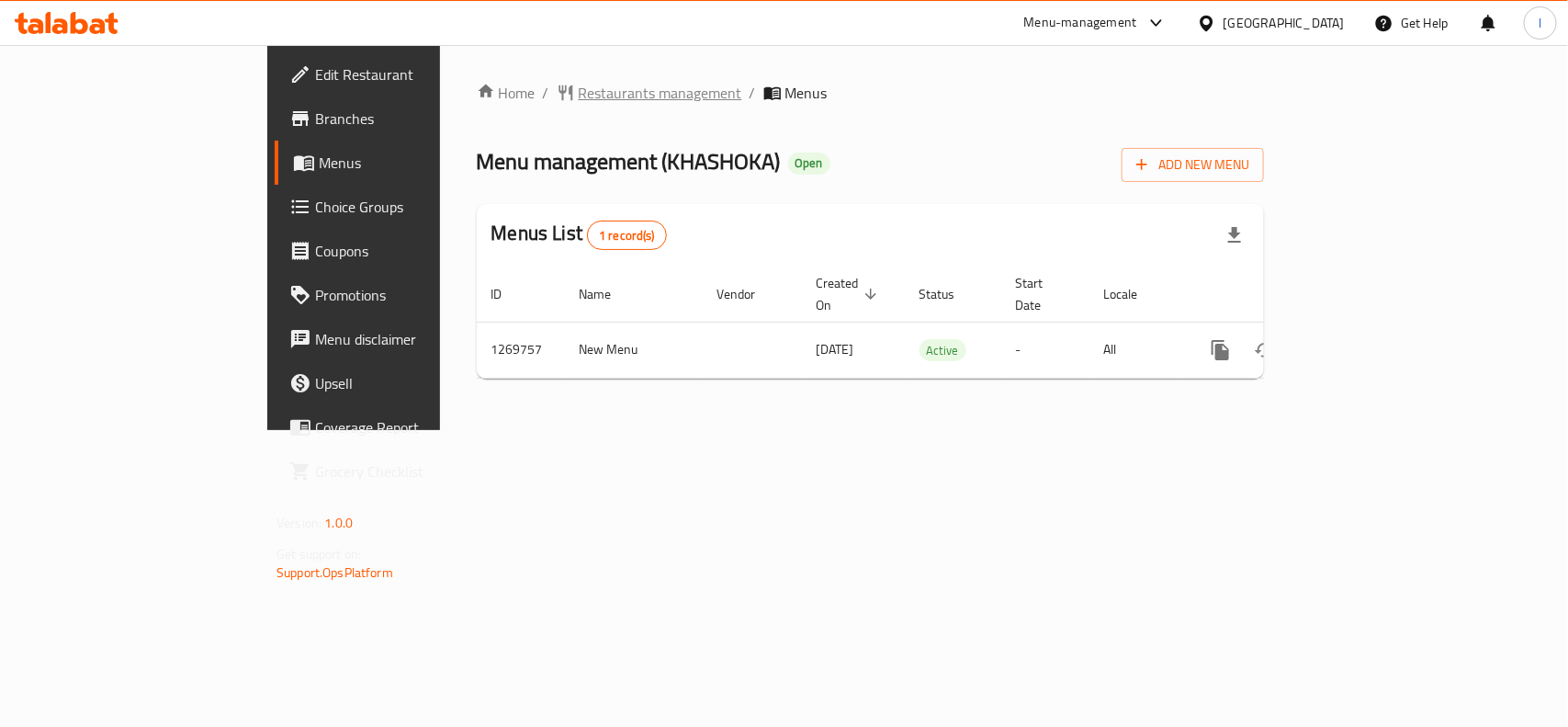
click at [578, 85] on span "Restaurants management" at bounding box center [660, 93] width 163 height 22
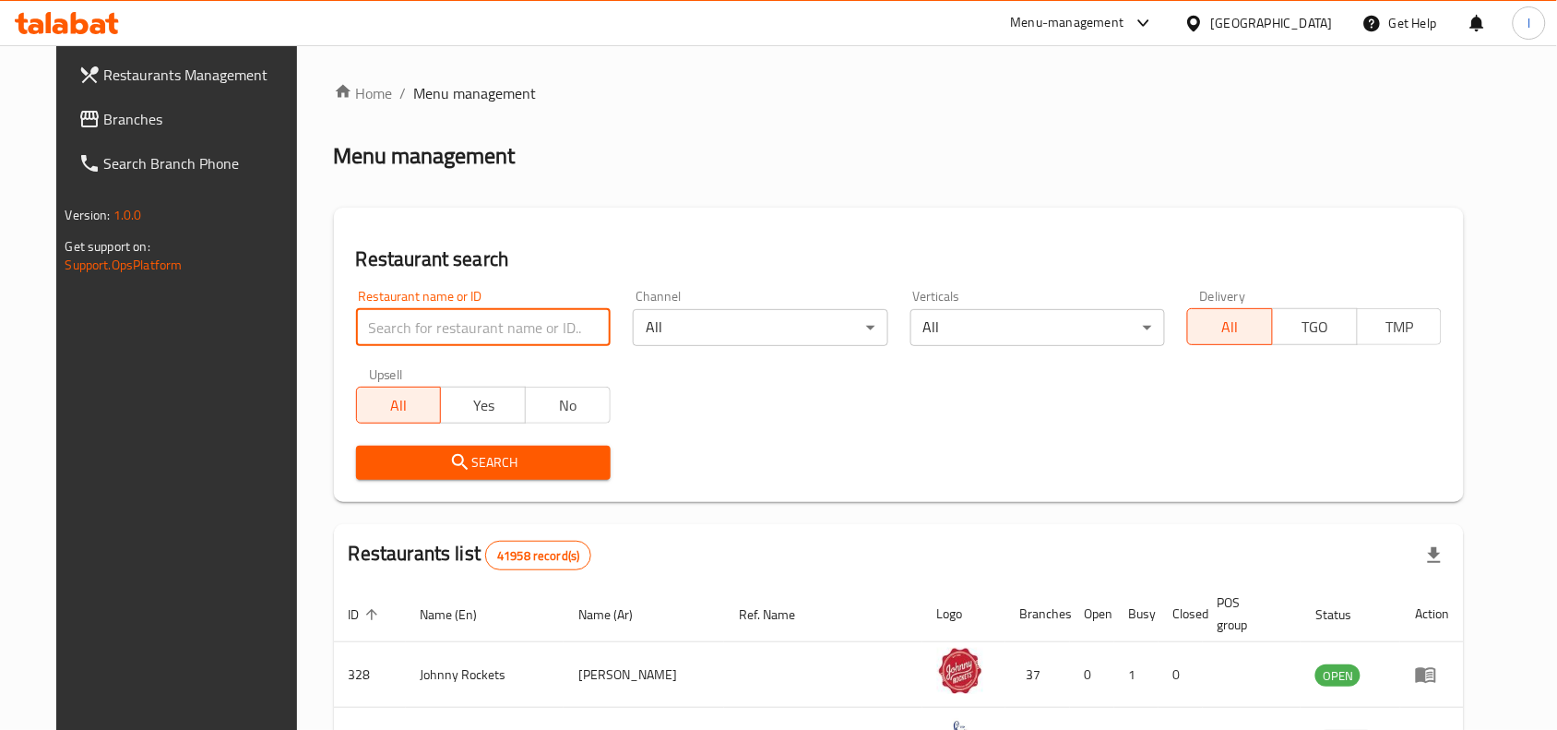
click at [481, 326] on input "search" at bounding box center [483, 327] width 255 height 37
paste input "688784"
type input "688784"
click button "Search" at bounding box center [483, 463] width 255 height 34
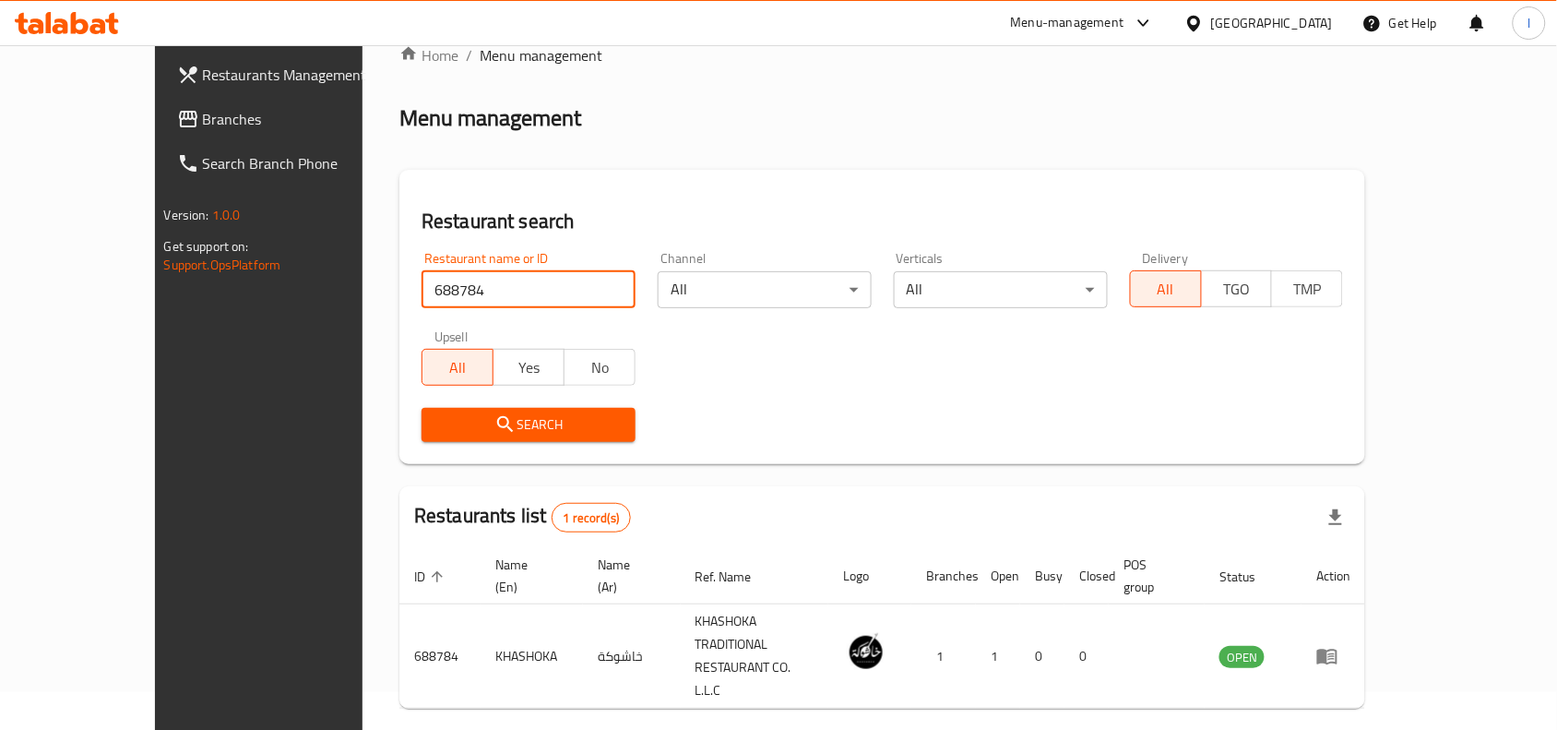
scroll to position [57, 0]
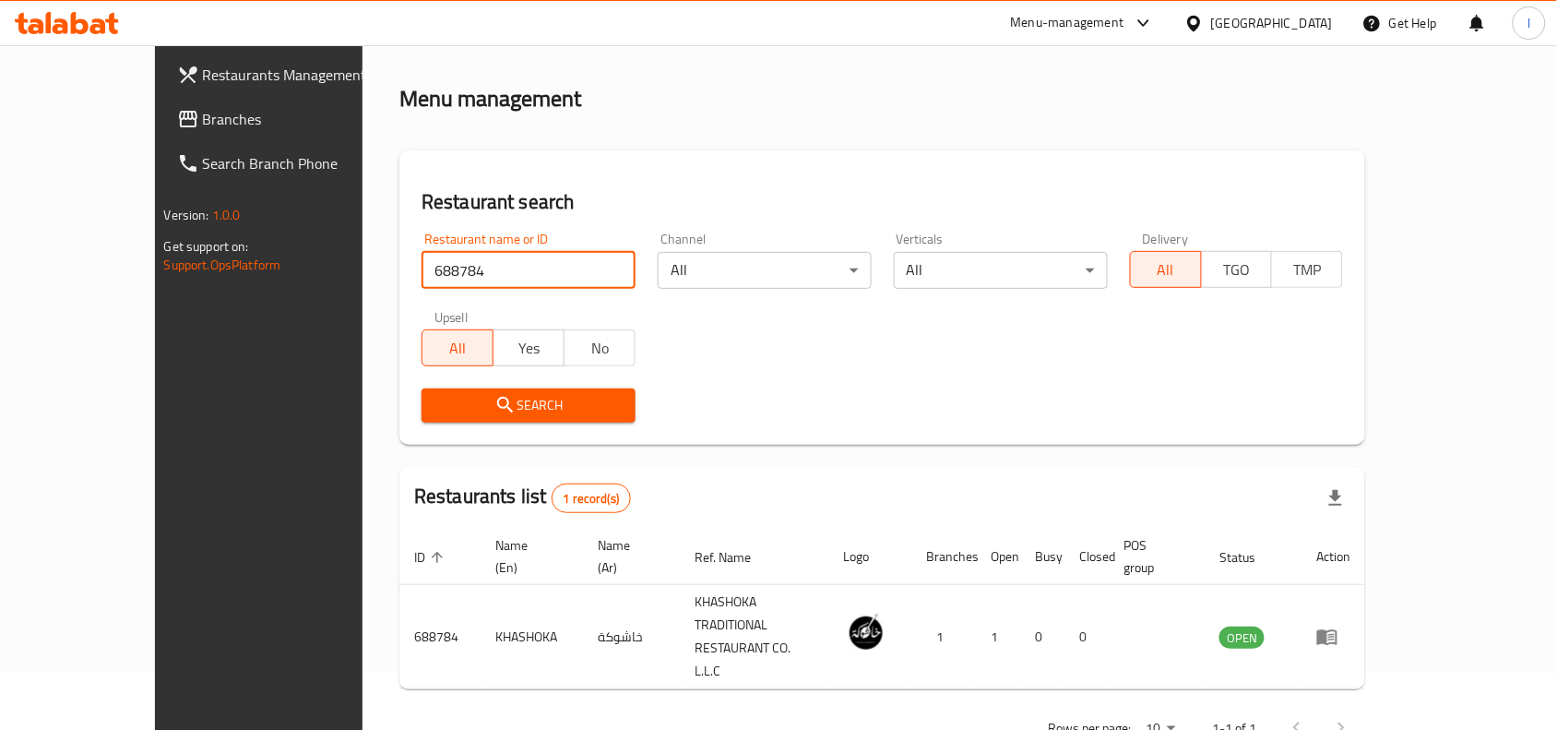
click at [203, 109] on span "Branches" at bounding box center [301, 119] width 197 height 22
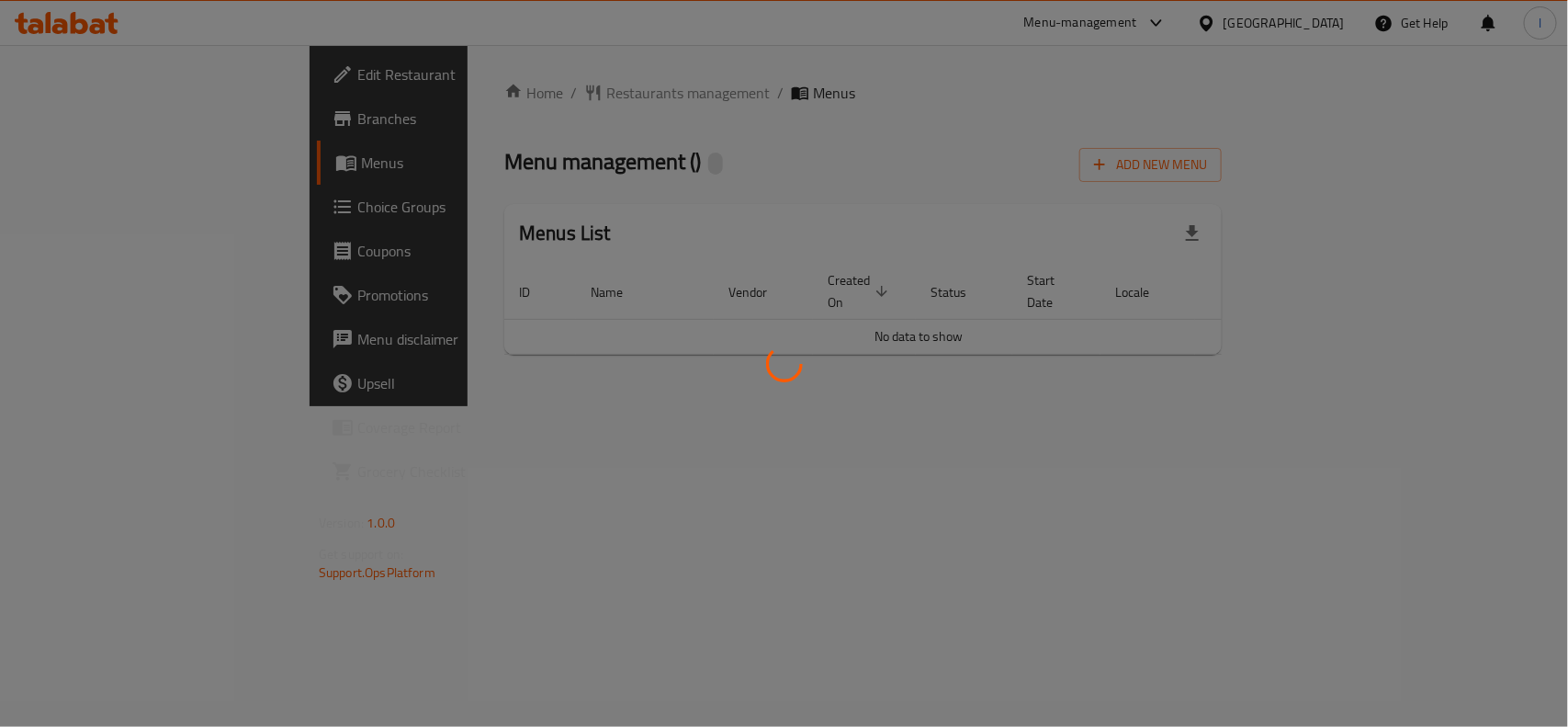
click at [611, 161] on div at bounding box center [784, 364] width 1568 height 727
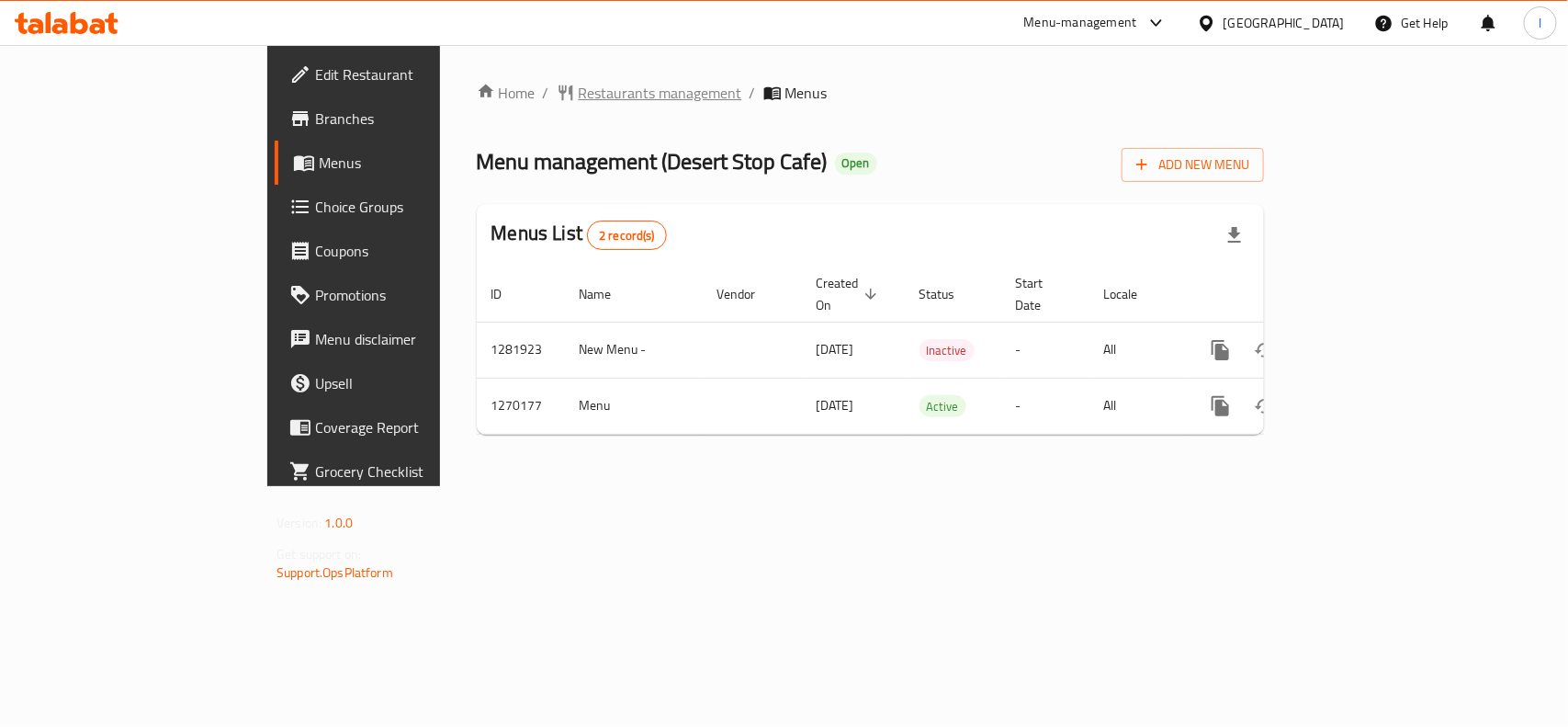
click at [578, 86] on span "Restaurants management" at bounding box center [660, 93] width 163 height 22
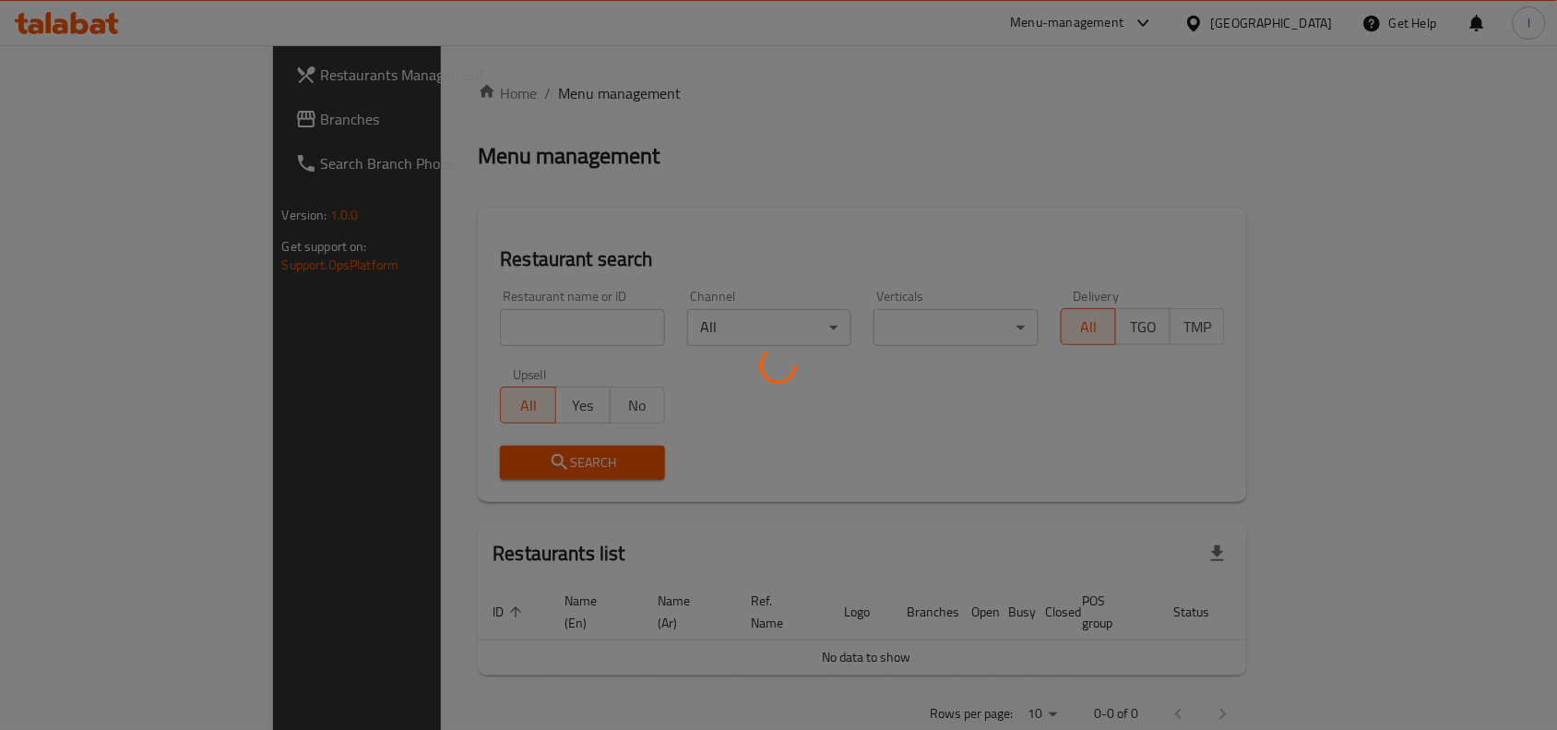
click at [392, 320] on div at bounding box center [778, 365] width 1557 height 730
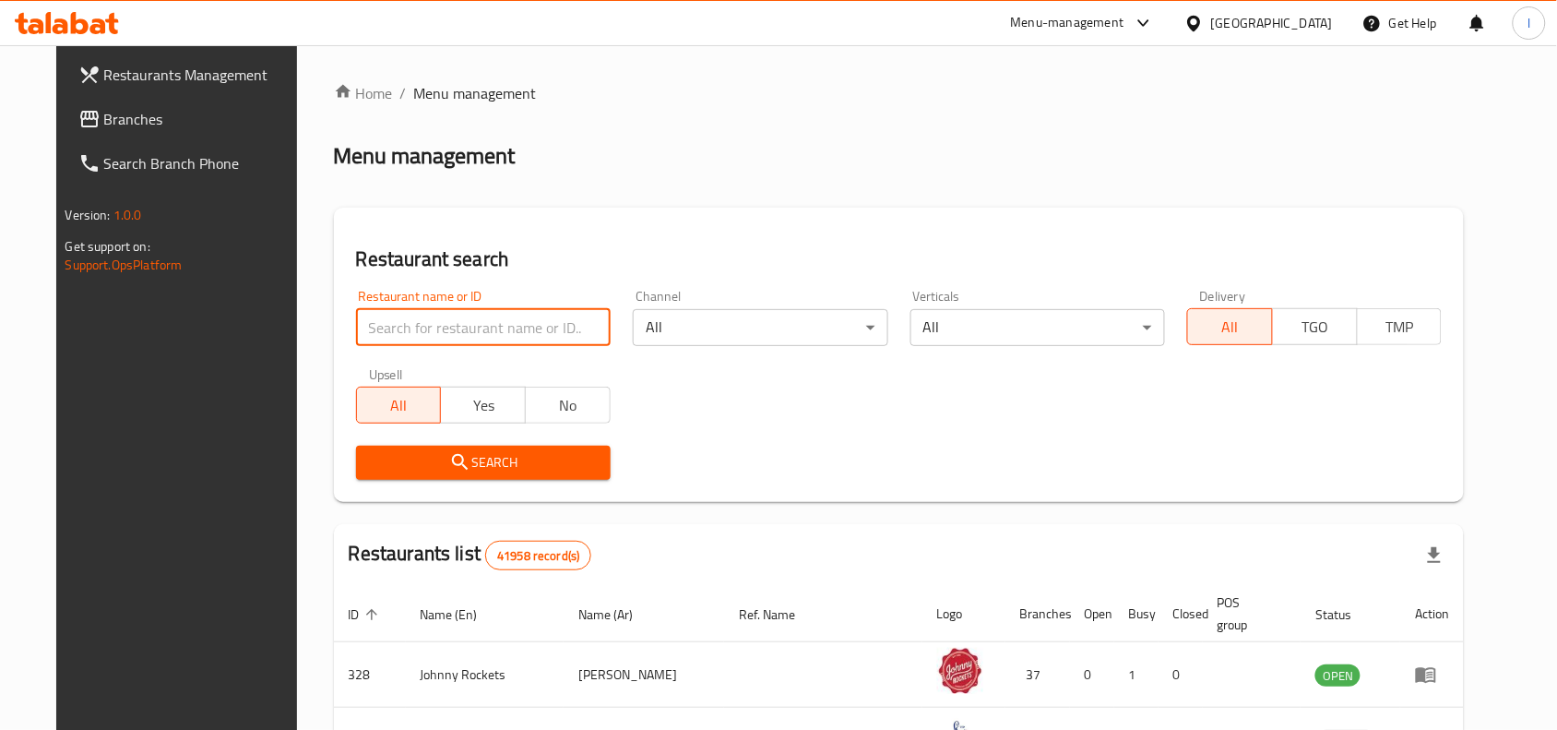
click at [523, 318] on input "search" at bounding box center [483, 327] width 255 height 37
paste input "689043"
type input "689043"
click button "Search" at bounding box center [483, 463] width 255 height 34
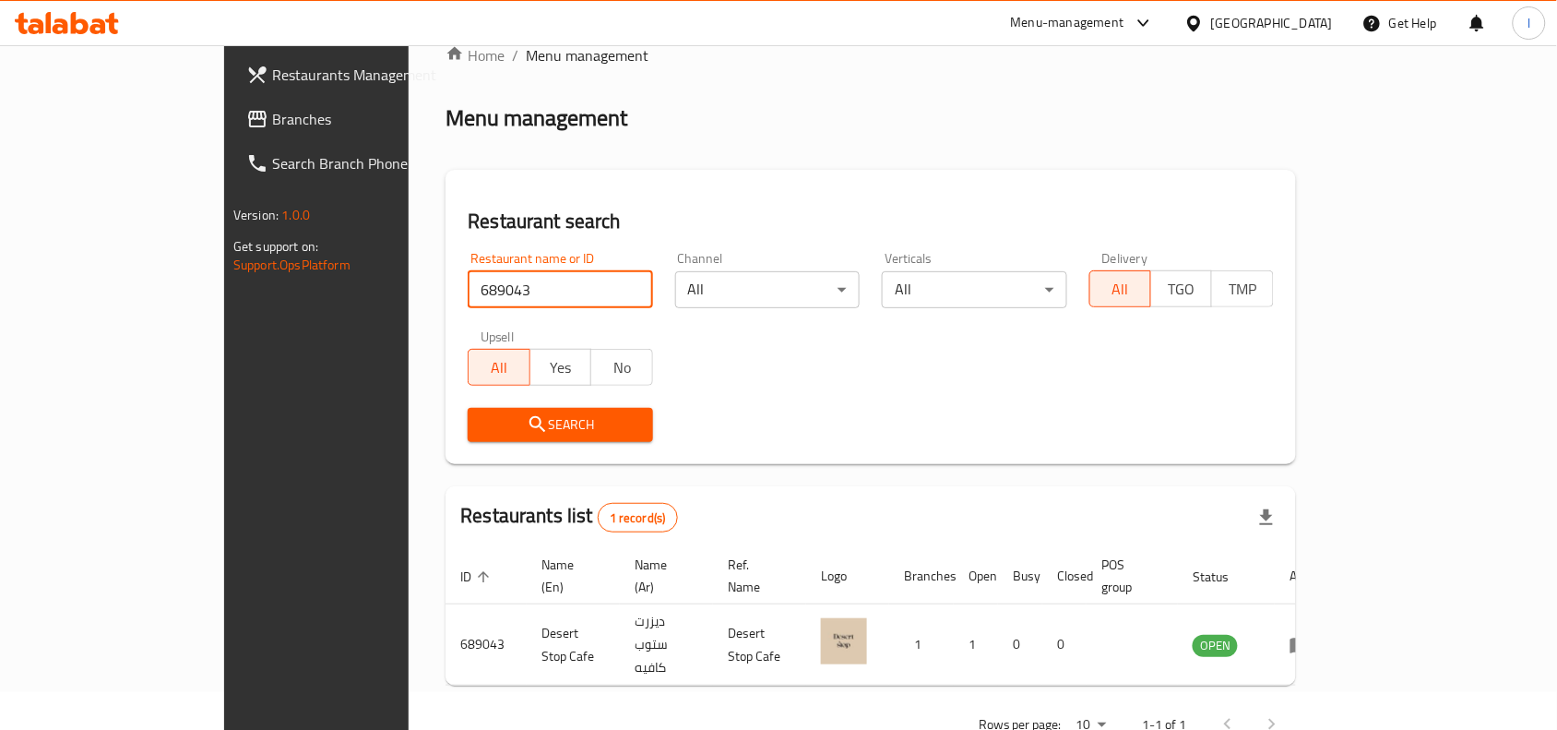
scroll to position [57, 0]
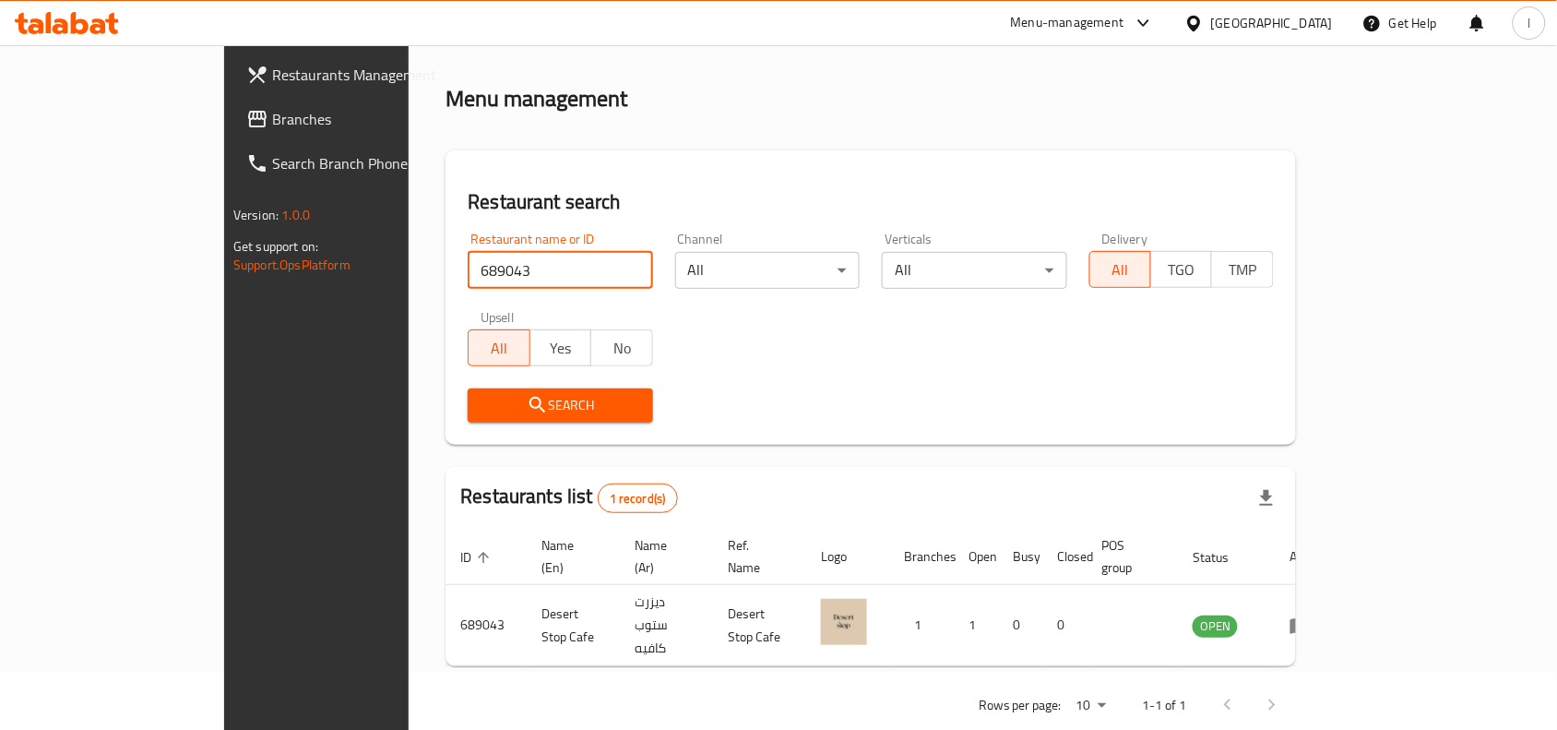
click at [232, 132] on link "Branches" at bounding box center [358, 119] width 253 height 44
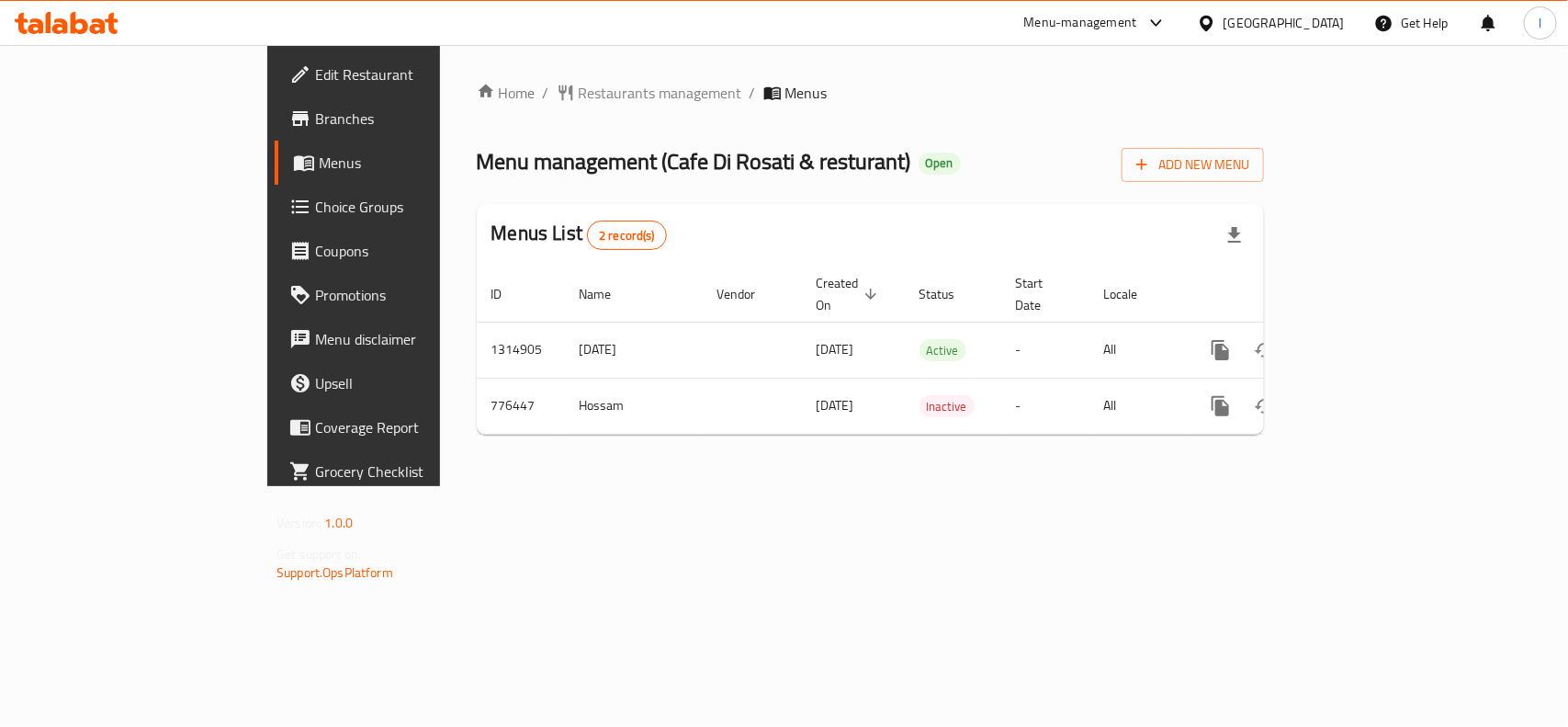
click at [657, 172] on span "Menu management ( Cafe Di Rosati & resturant )" at bounding box center [694, 161] width 434 height 42
click at [578, 88] on span "Restaurants management" at bounding box center [660, 93] width 163 height 22
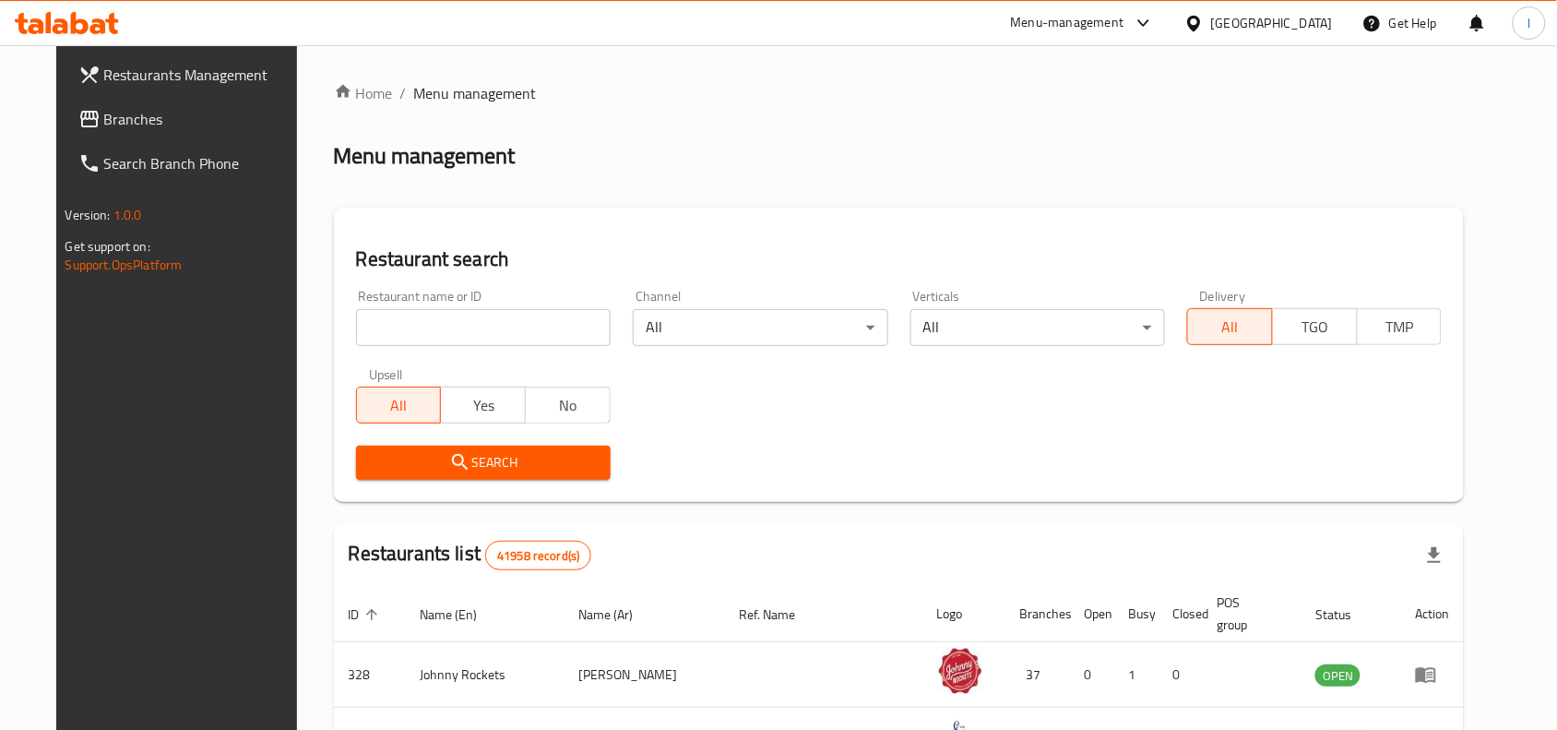
click at [508, 337] on input "search" at bounding box center [483, 327] width 255 height 37
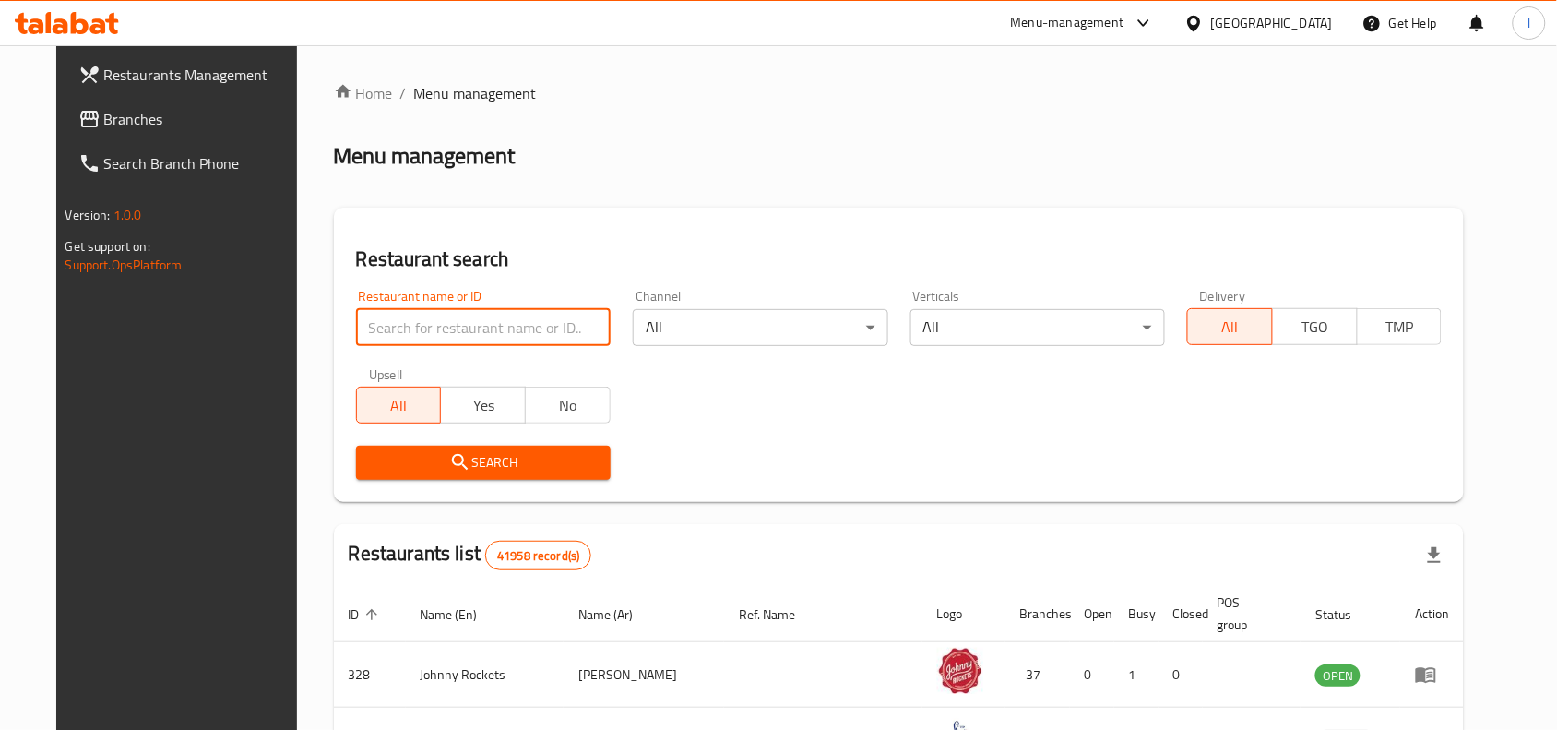
paste input "652201"
type input "652201"
click button "Search" at bounding box center [483, 463] width 255 height 34
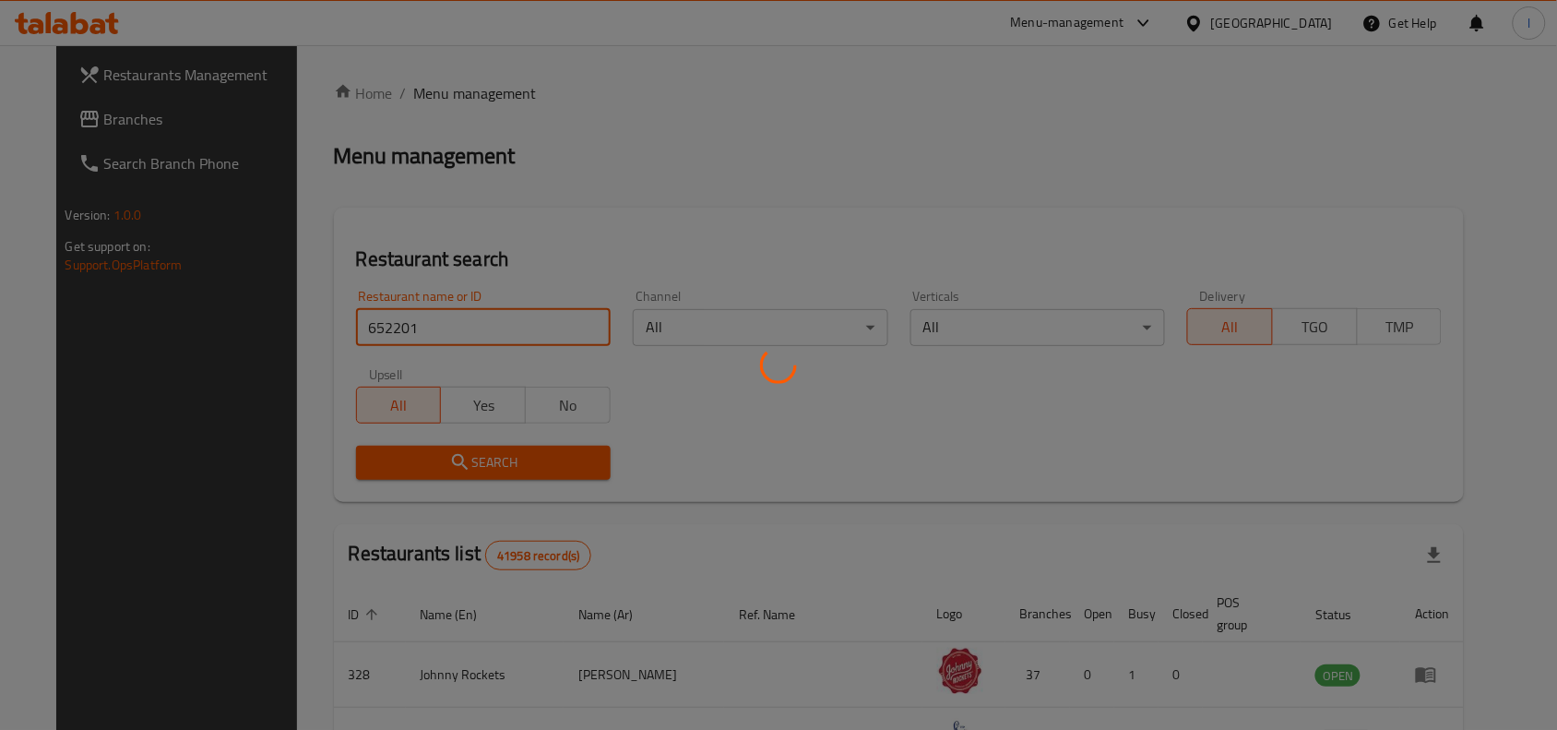
click at [748, 415] on div at bounding box center [778, 365] width 1557 height 730
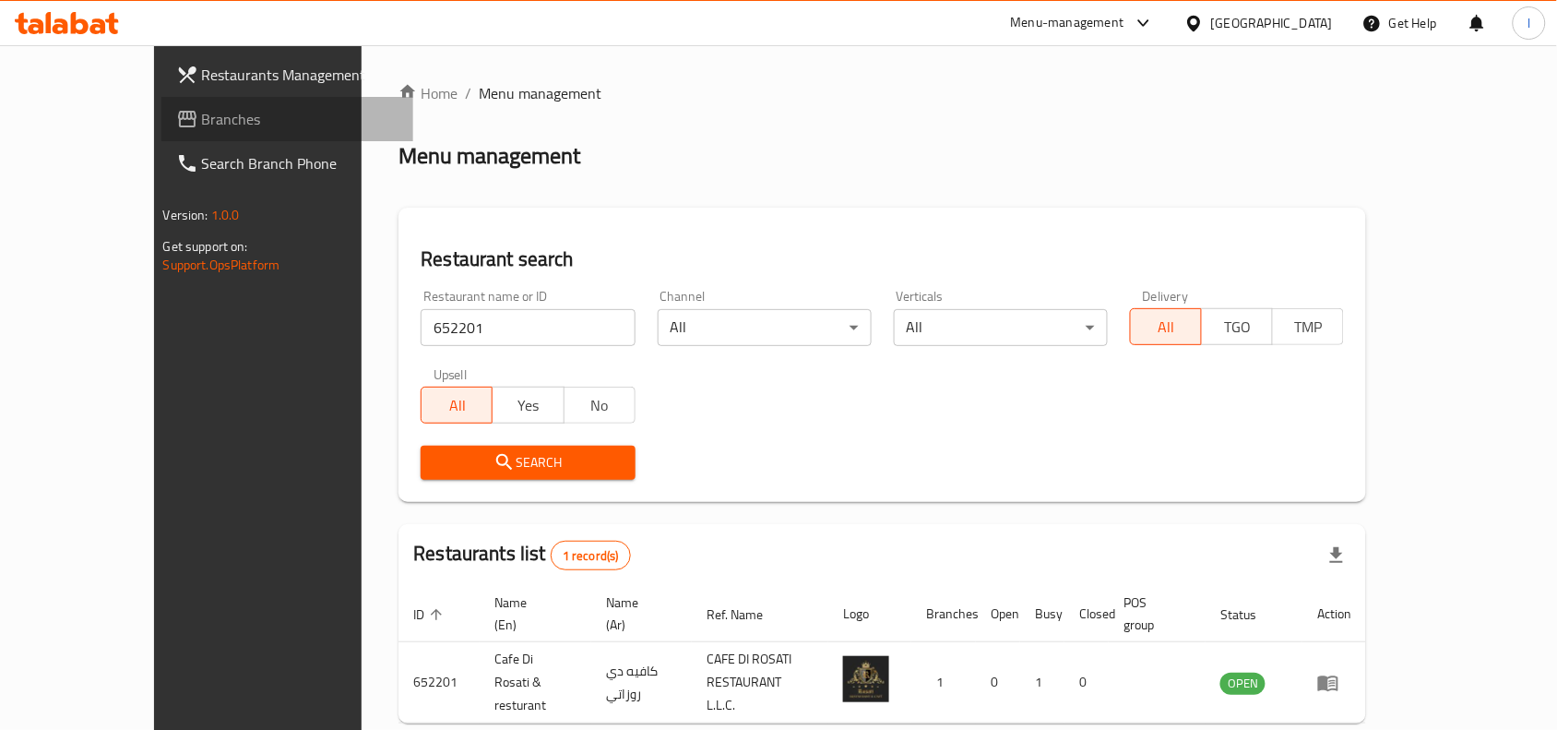
click at [202, 112] on span "Branches" at bounding box center [300, 119] width 197 height 22
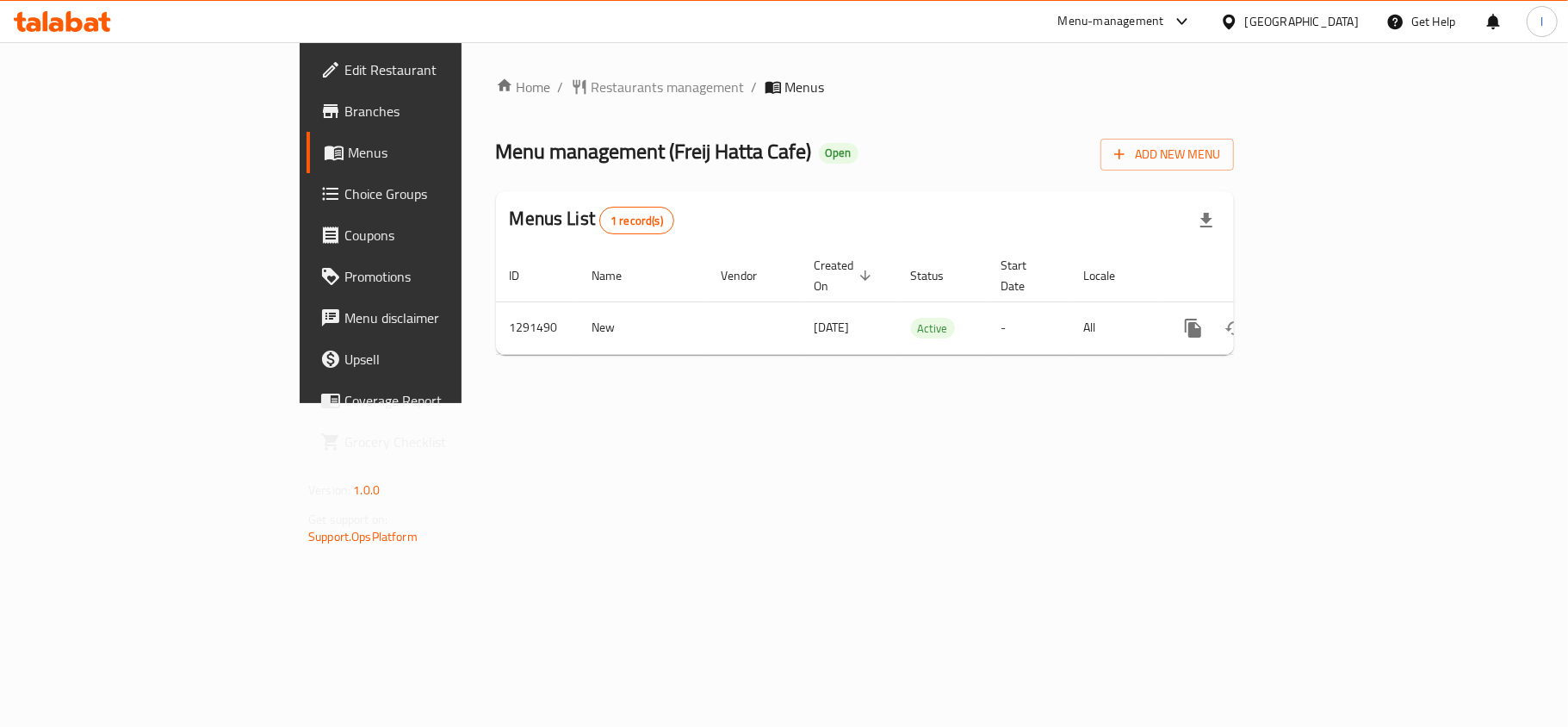
click at [592, 87] on span "Restaurants management" at bounding box center [668, 87] width 153 height 21
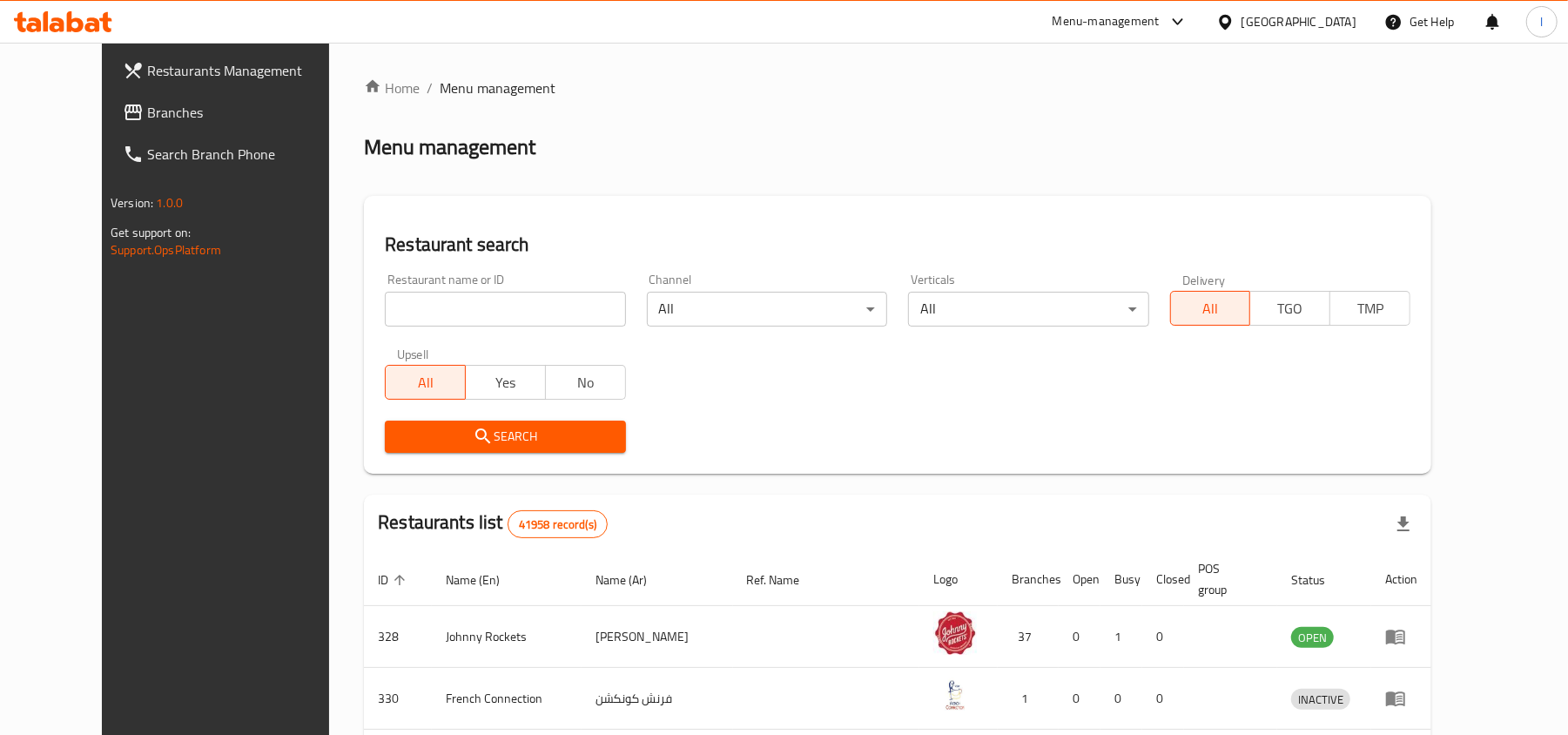
click at [394, 301] on input "search" at bounding box center [505, 309] width 241 height 35
paste input "698730"
type input "698730"
click at [517, 422] on button "Search" at bounding box center [505, 437] width 241 height 32
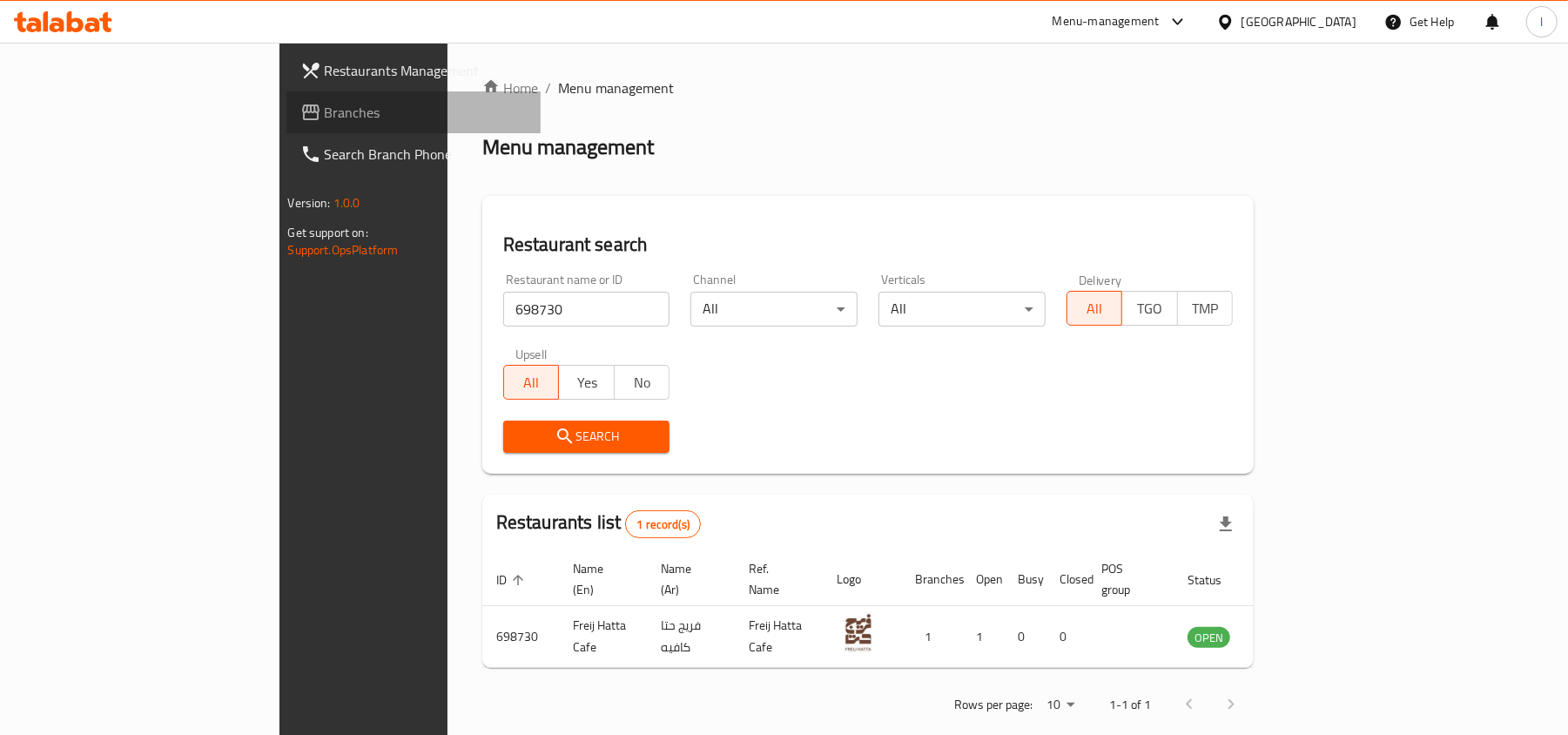
click at [325, 112] on span "Branches" at bounding box center [425, 112] width 203 height 21
